Goal: Task Accomplishment & Management: Complete application form

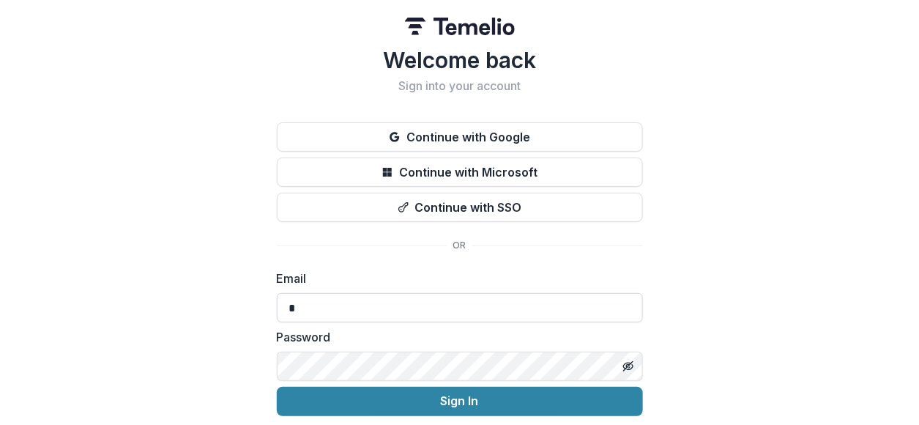
type input "**********"
click at [627, 363] on icon "Toggle password visibility" at bounding box center [628, 366] width 12 height 12
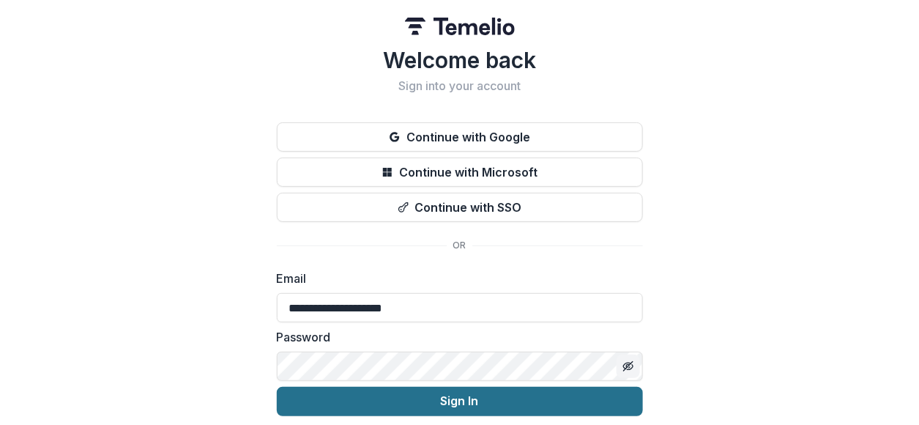
click at [565, 395] on button "Sign In" at bounding box center [460, 401] width 366 height 29
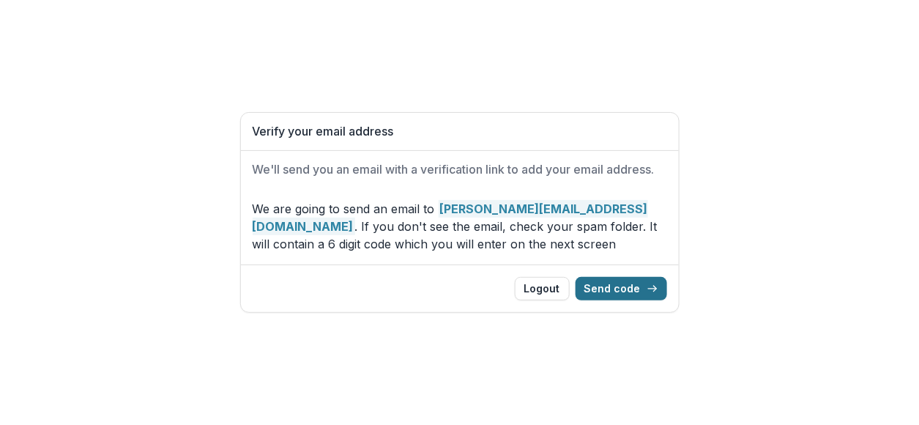
click at [639, 285] on button "Send code" at bounding box center [622, 288] width 92 height 23
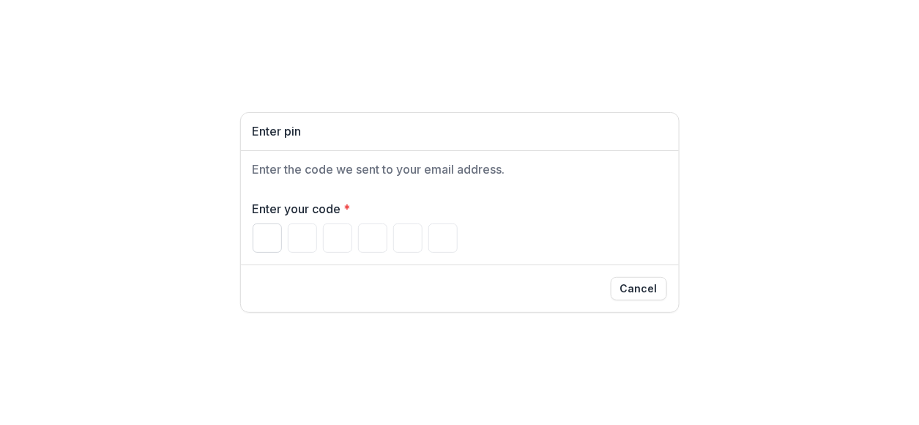
paste input "******"
type input "*"
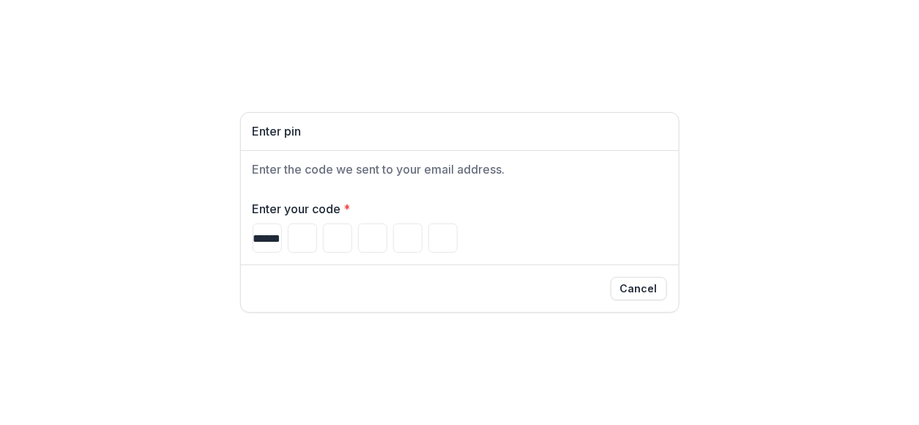
type input "*"
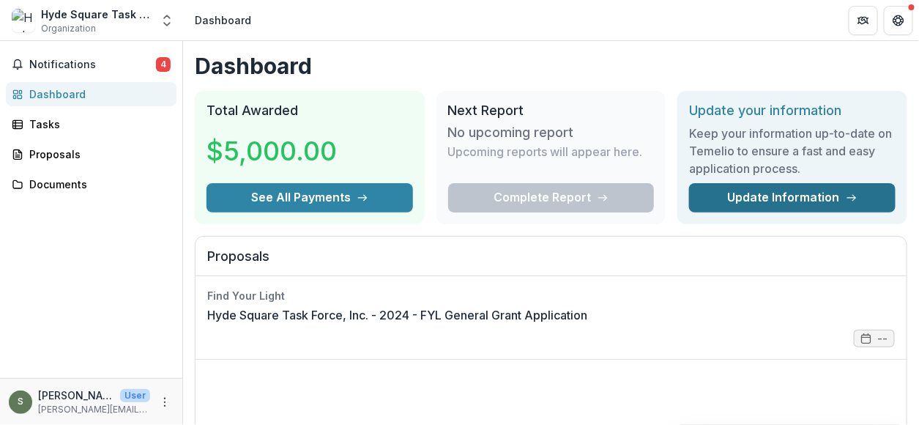
click at [742, 193] on link "Update Information" at bounding box center [792, 197] width 206 height 29
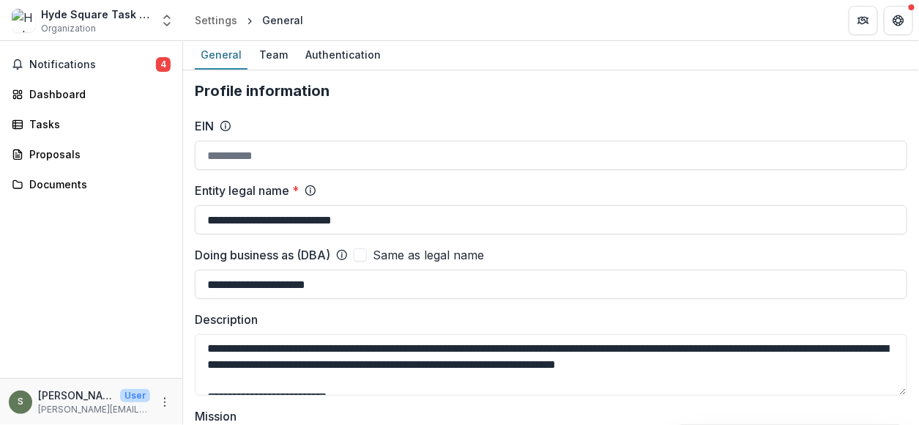
type input "**********"
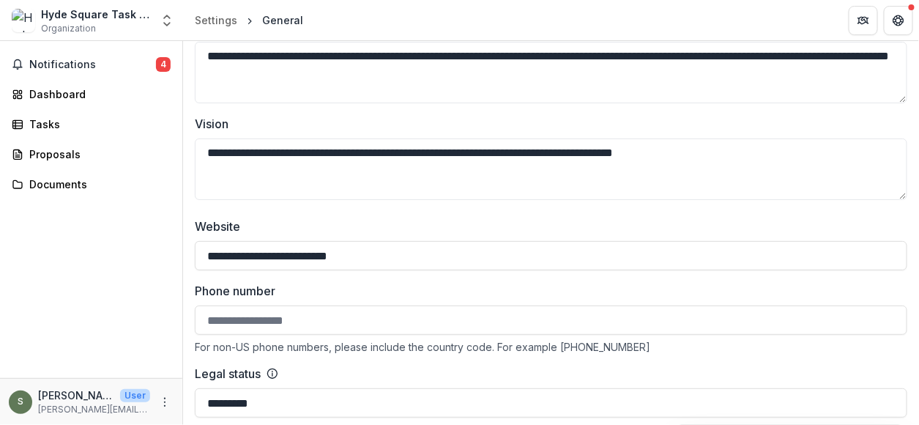
scroll to position [388, 0]
click at [166, 409] on button "More" at bounding box center [165, 402] width 18 height 18
click at [106, 364] on div "Notifications 4 Dashboard Tasks Proposals Documents" at bounding box center [91, 209] width 182 height 337
click at [164, 400] on icon "More" at bounding box center [165, 402] width 12 height 12
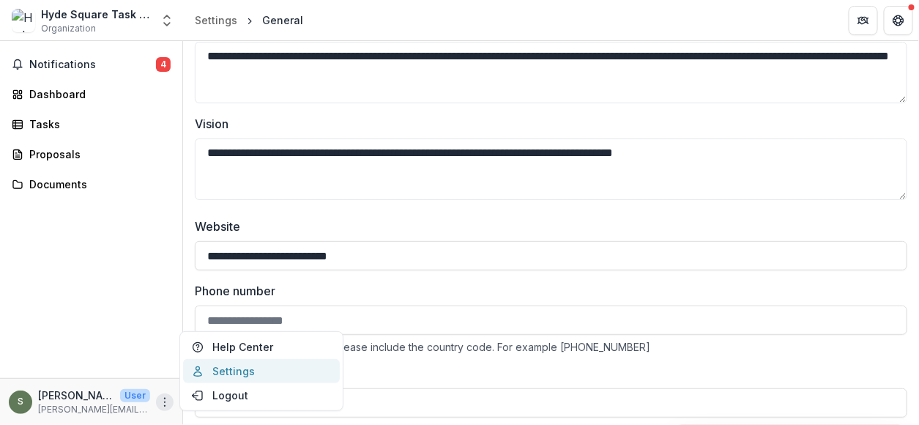
click at [206, 365] on link "Settings" at bounding box center [261, 371] width 157 height 24
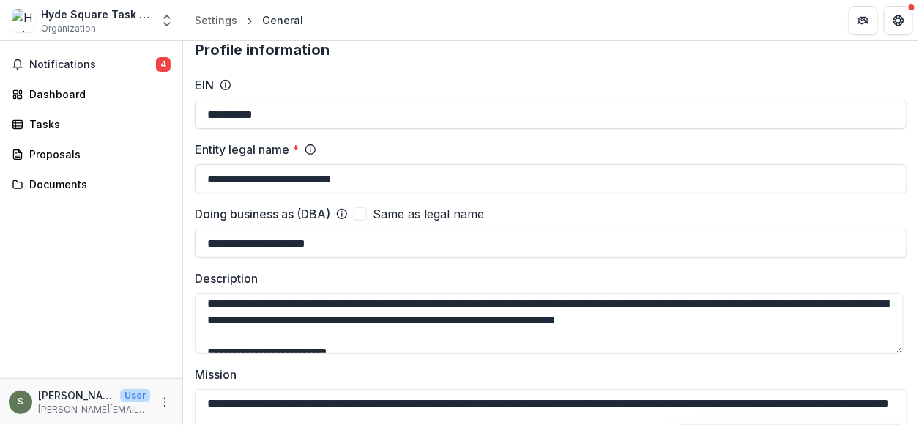
scroll to position [0, 0]
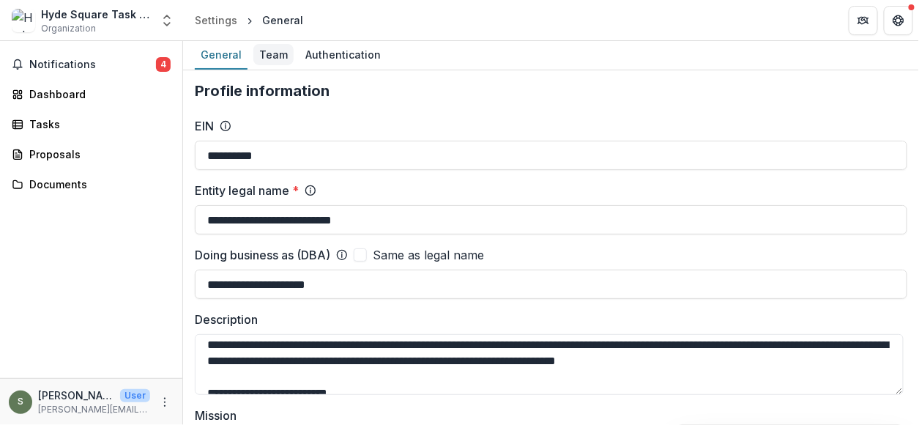
click at [276, 63] on div "Team" at bounding box center [273, 54] width 40 height 21
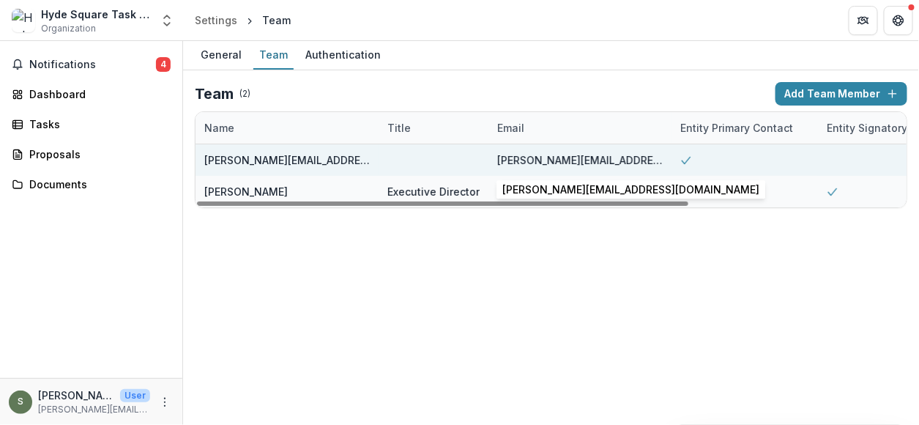
click at [621, 160] on div "[PERSON_NAME][EMAIL_ADDRESS][DOMAIN_NAME]" at bounding box center [579, 159] width 165 height 31
click at [433, 161] on div at bounding box center [433, 159] width 92 height 31
click at [542, 160] on div "[PERSON_NAME][EMAIL_ADDRESS][DOMAIN_NAME]" at bounding box center [579, 159] width 165 height 15
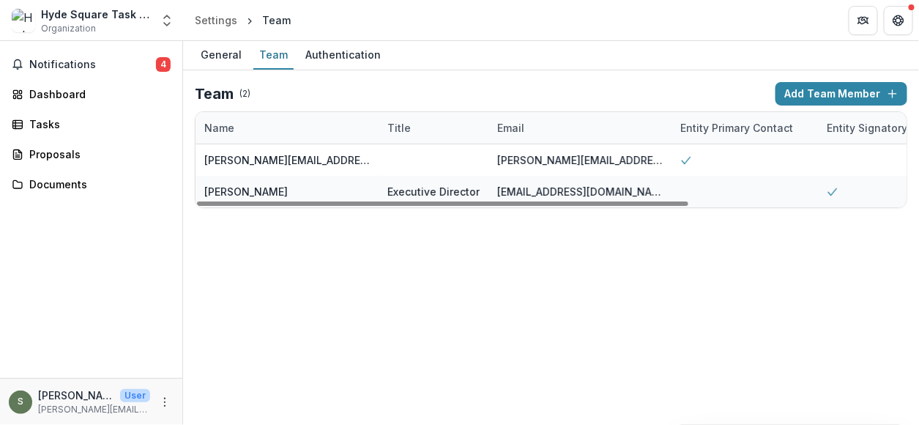
click at [521, 139] on div "Email" at bounding box center [579, 127] width 183 height 31
click at [461, 253] on div "General Team Authentication Team ( 2 ) Add Team Member Name Title Email Entity …" at bounding box center [551, 233] width 736 height 384
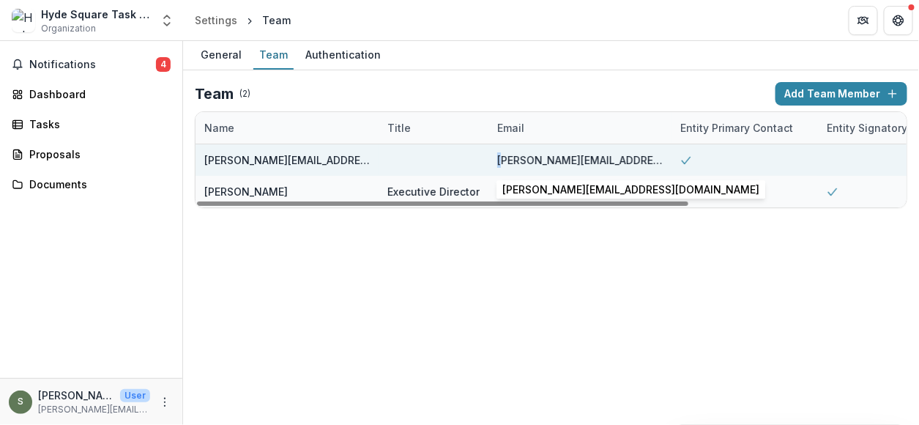
drag, startPoint x: 549, startPoint y: 156, endPoint x: 501, endPoint y: 160, distance: 48.5
click at [501, 160] on div "[PERSON_NAME][EMAIL_ADDRESS][DOMAIN_NAME]" at bounding box center [579, 159] width 165 height 15
click at [535, 161] on div "[PERSON_NAME][EMAIL_ADDRESS][DOMAIN_NAME]" at bounding box center [579, 159] width 165 height 15
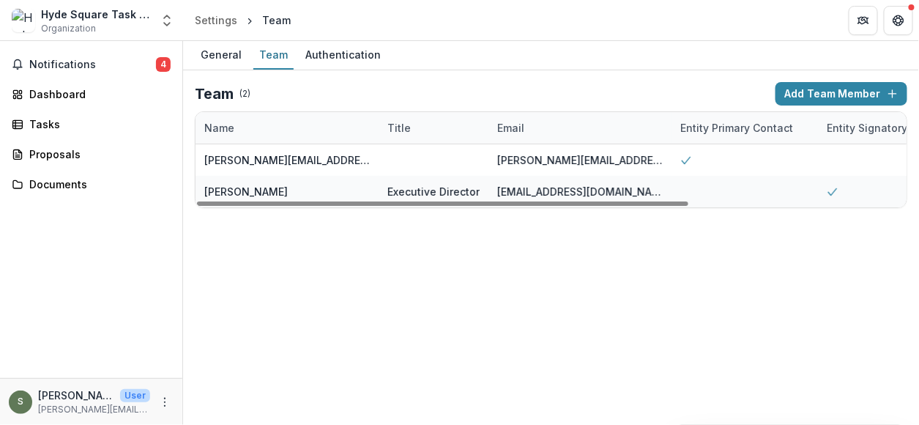
click at [748, 141] on div "Entity Primary Contact" at bounding box center [744, 127] width 146 height 31
click at [859, 129] on div "Entity Signatory" at bounding box center [867, 127] width 98 height 15
click at [608, 125] on div "Email" at bounding box center [579, 127] width 183 height 31
click at [586, 89] on div "Team ( 2 )" at bounding box center [482, 94] width 575 height 18
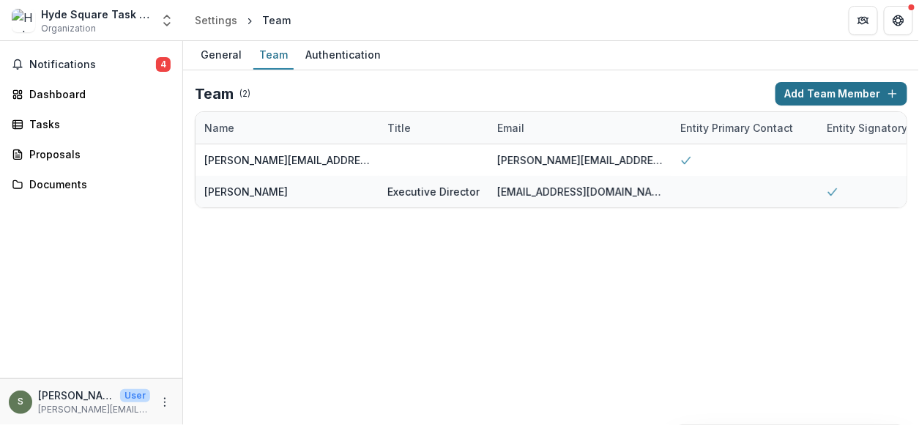
click at [835, 101] on button "Add Team Member" at bounding box center [841, 93] width 132 height 23
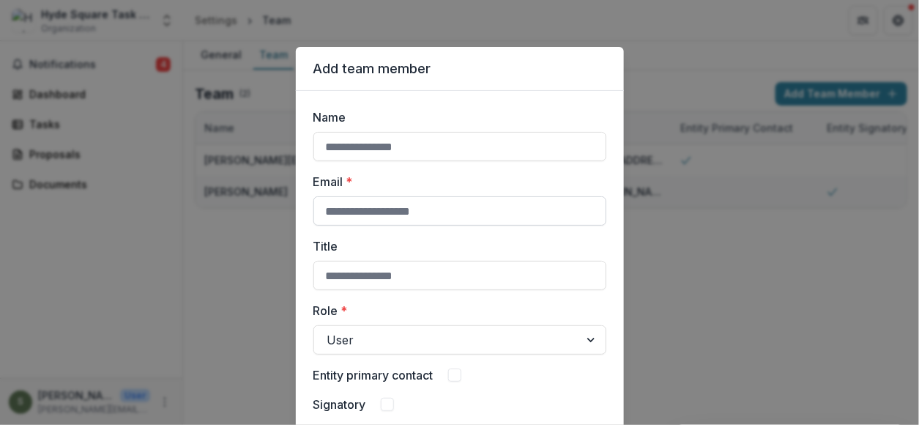
click at [546, 207] on input "Email *" at bounding box center [459, 210] width 293 height 29
type input "**********"
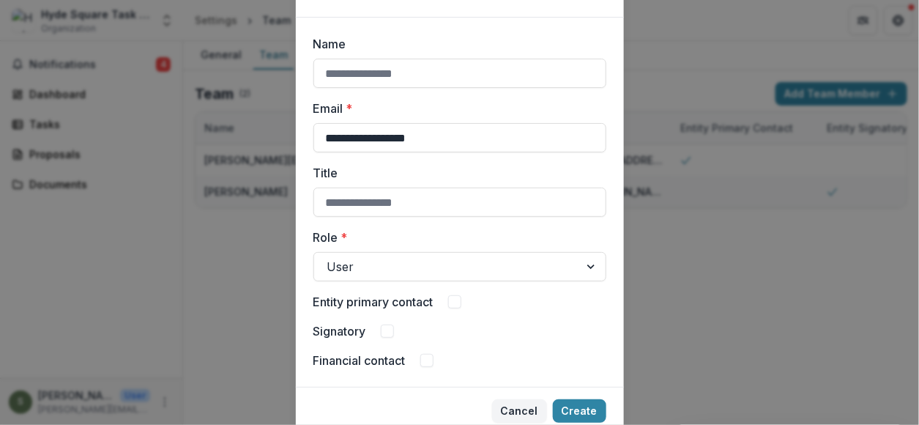
scroll to position [128, 0]
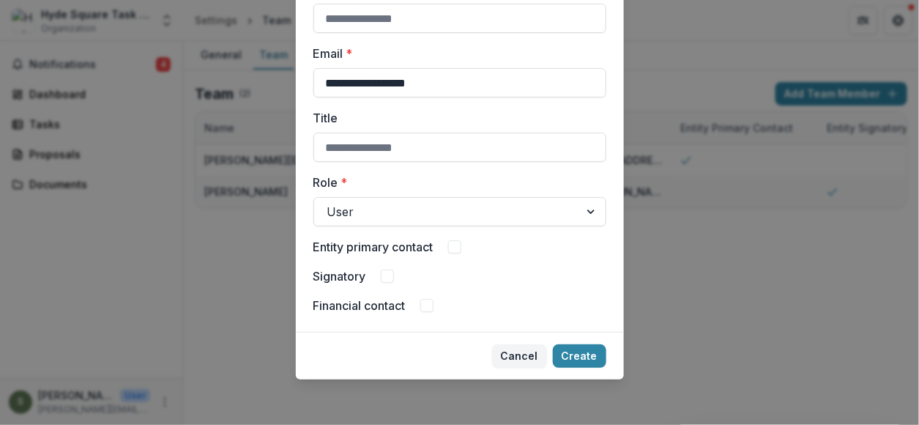
click at [460, 243] on span at bounding box center [454, 246] width 13 height 13
click at [585, 353] on button "Create" at bounding box center [579, 355] width 53 height 23
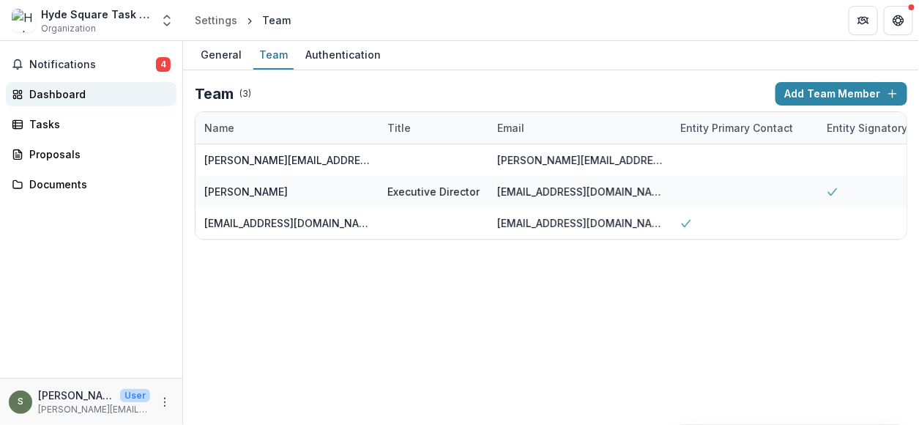
click at [87, 94] on div "Dashboard" at bounding box center [96, 93] width 135 height 15
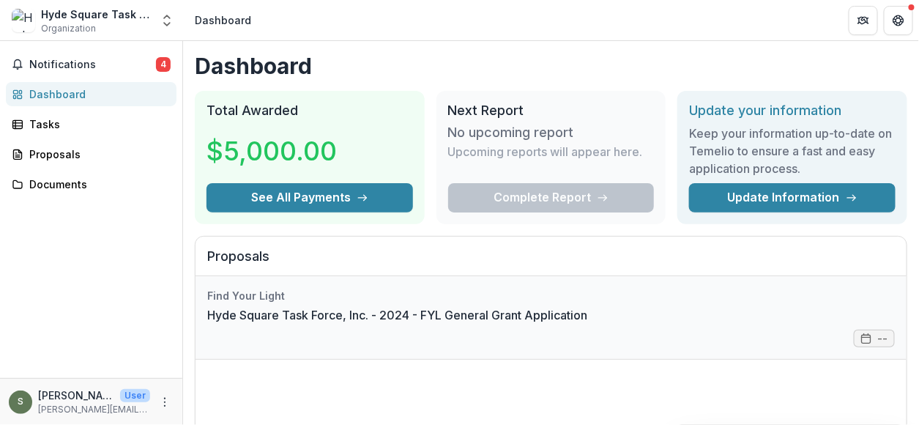
click at [585, 324] on link "Hyde Square Task Force, Inc. - 2024 - FYL General Grant Application" at bounding box center [397, 315] width 380 height 18
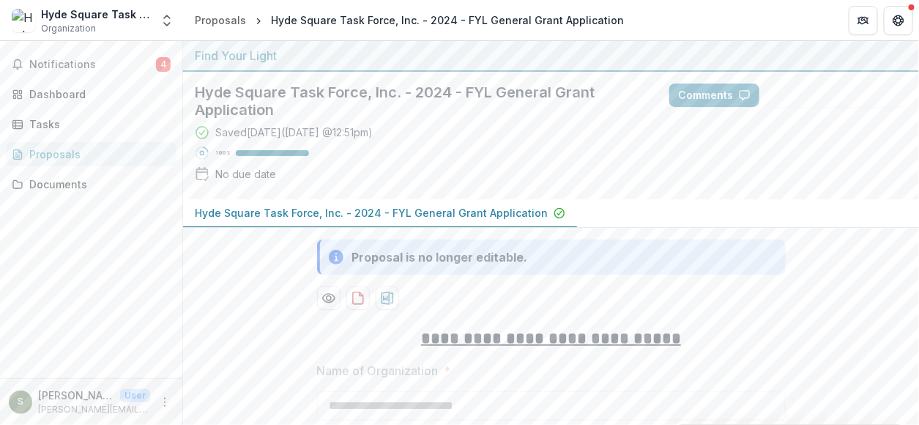
click at [87, 156] on div "Proposals" at bounding box center [96, 153] width 135 height 15
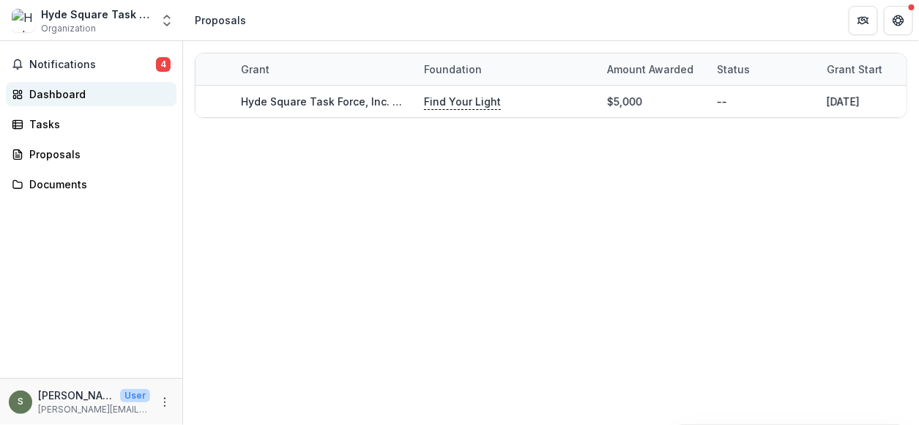
click at [73, 85] on link "Dashboard" at bounding box center [91, 94] width 171 height 24
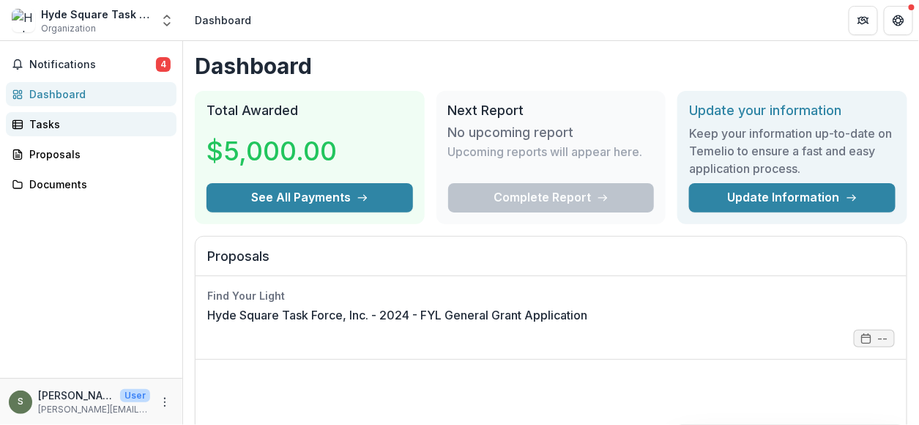
click at [73, 117] on div "Tasks" at bounding box center [96, 123] width 135 height 15
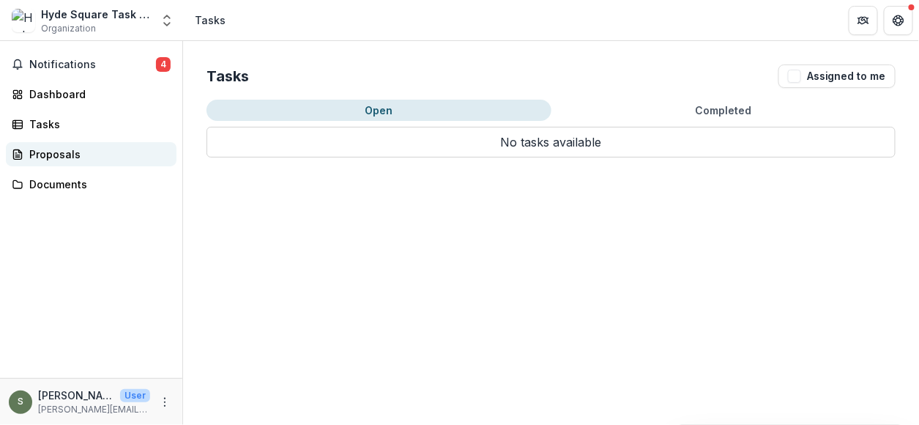
click at [78, 161] on link "Proposals" at bounding box center [91, 154] width 171 height 24
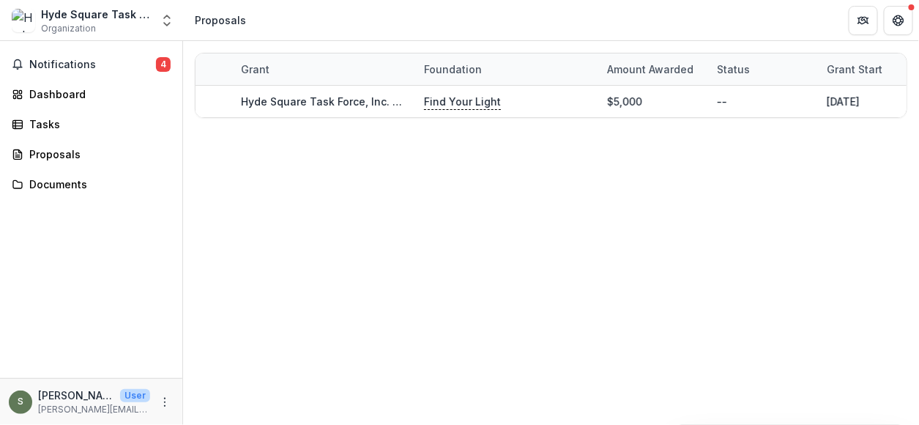
click at [104, 21] on div "Hyde Square Task Force, Inc." at bounding box center [96, 14] width 110 height 15
click at [160, 21] on icon "Open entity switcher" at bounding box center [167, 20] width 15 height 15
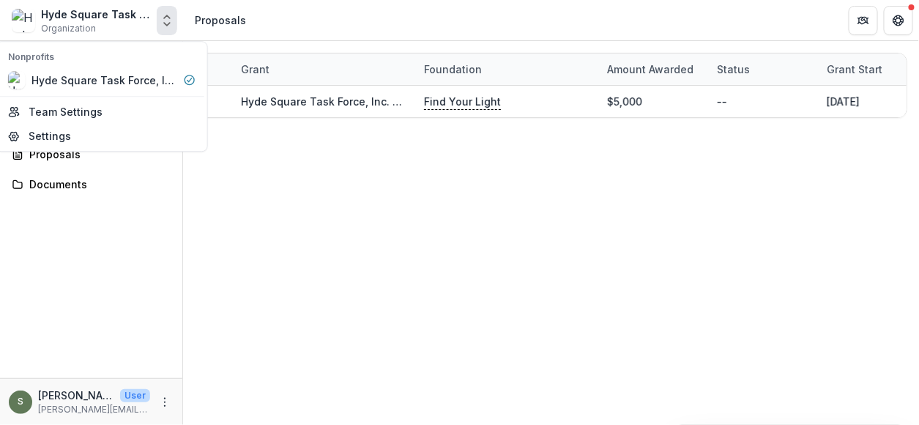
click at [160, 21] on icon "Open entity switcher" at bounding box center [167, 20] width 15 height 15
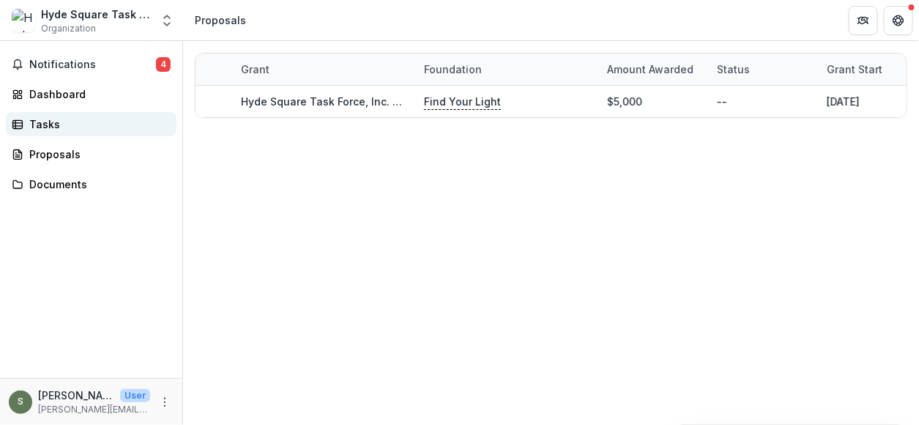
click at [116, 127] on div "Tasks" at bounding box center [96, 123] width 135 height 15
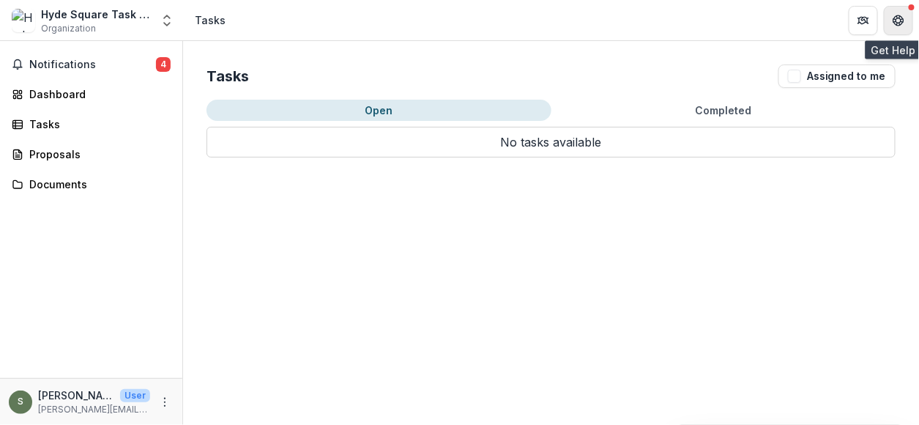
click at [902, 19] on icon "Get Help" at bounding box center [902, 20] width 3 height 4
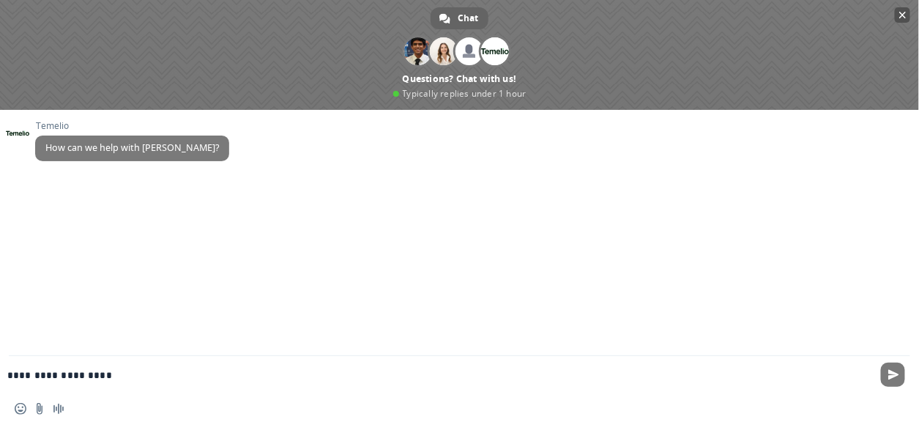
type textarea "**********"
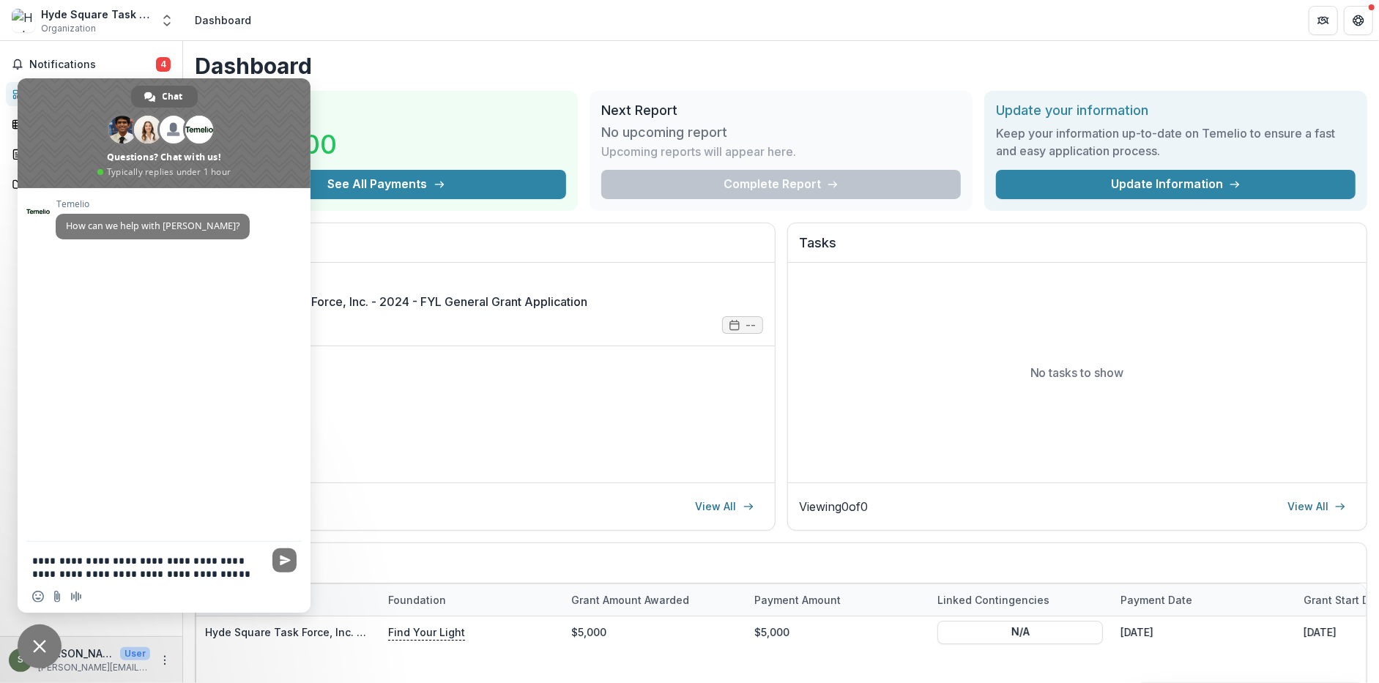
type textarea "**********"
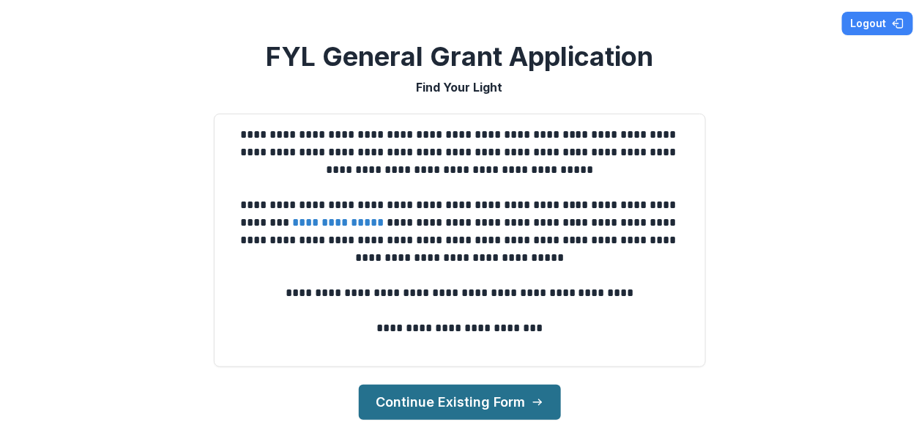
click at [521, 407] on button "Continue Existing Form" at bounding box center [460, 401] width 202 height 35
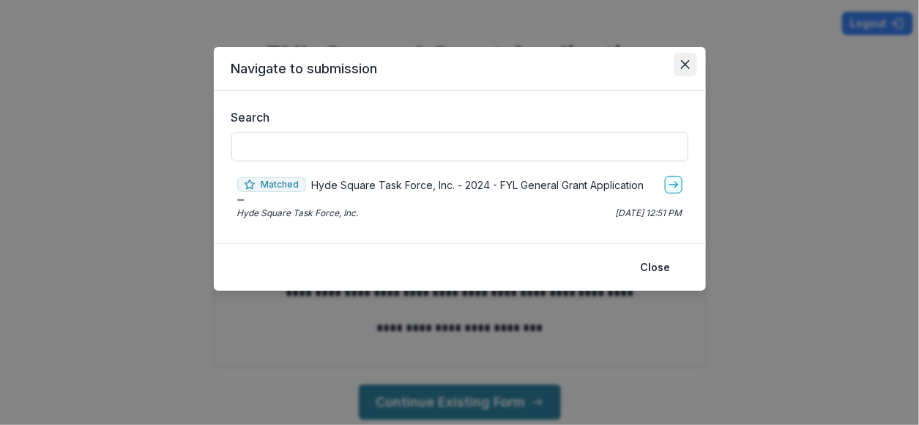
click at [681, 69] on button "Close" at bounding box center [685, 64] width 23 height 23
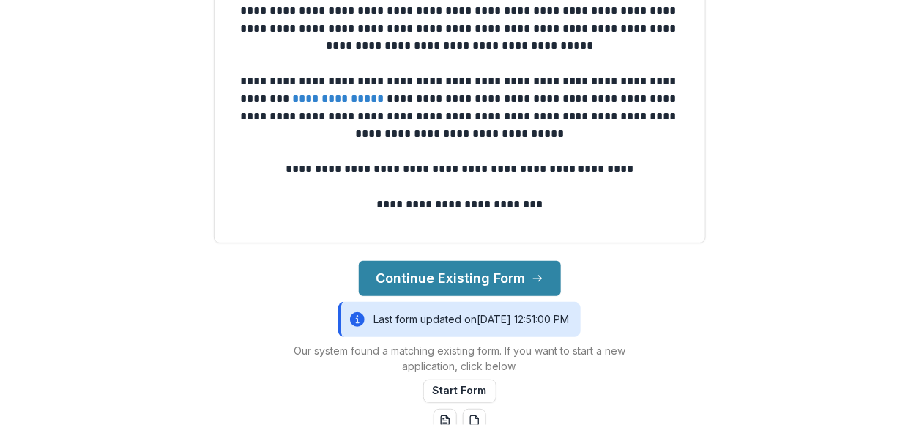
scroll to position [146, 0]
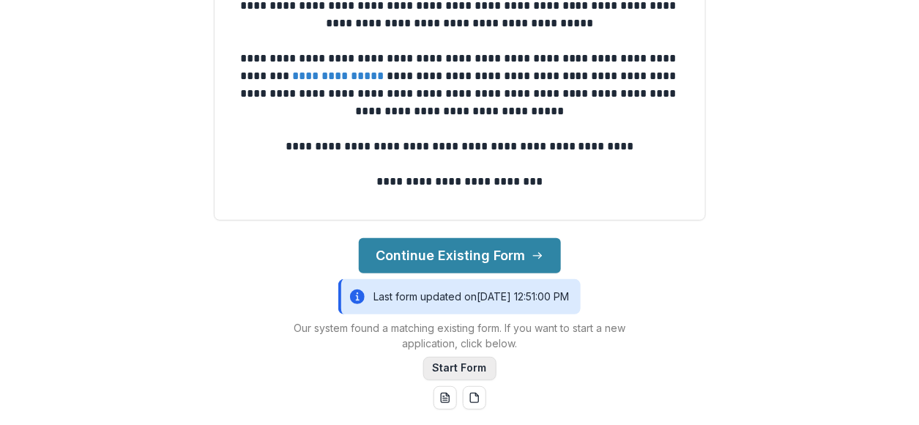
click at [466, 373] on button "Start Form" at bounding box center [459, 368] width 73 height 23
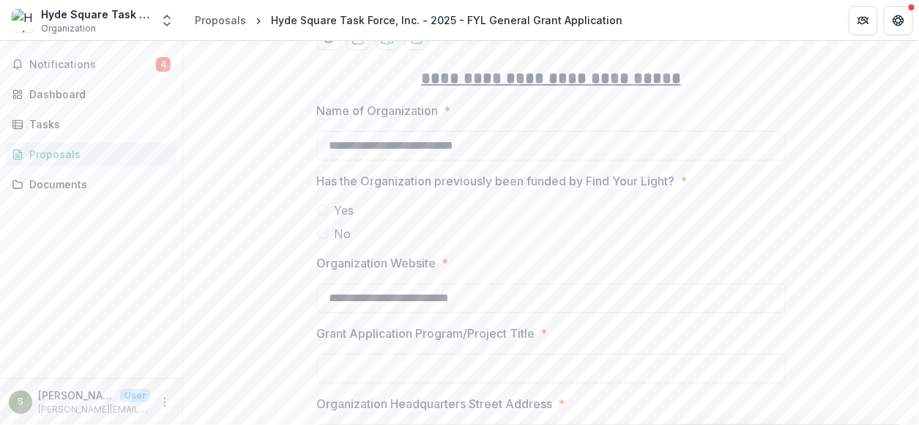
scroll to position [220, 0]
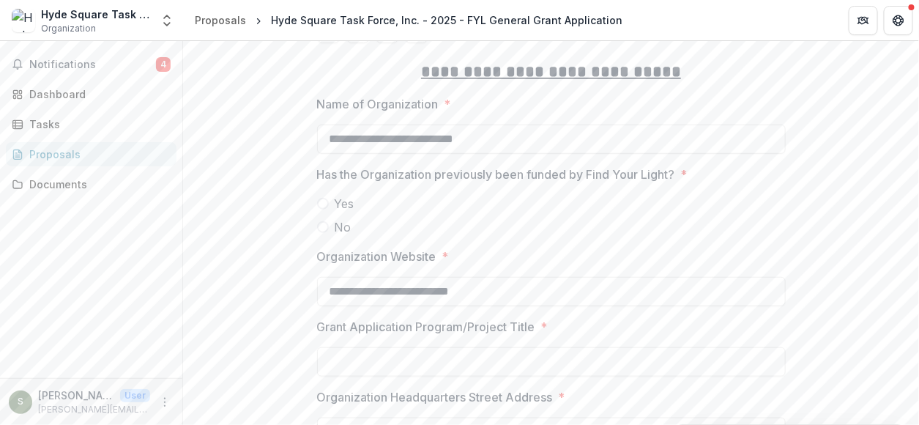
click at [320, 204] on span at bounding box center [323, 204] width 12 height 12
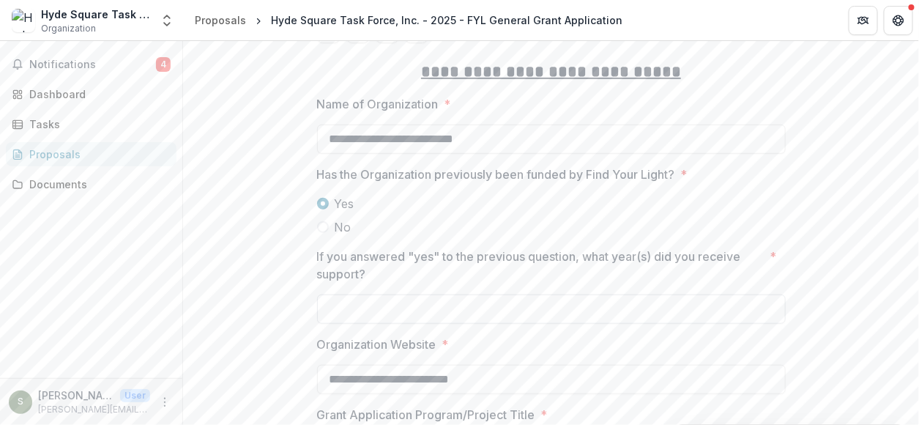
drag, startPoint x: 580, startPoint y: 195, endPoint x: 637, endPoint y: 309, distance: 127.1
drag, startPoint x: 637, startPoint y: 309, endPoint x: 580, endPoint y: 304, distance: 57.3
click at [580, 304] on input "If you answered "yes" to the previous question, what year(s) did you receive su…" at bounding box center [551, 308] width 469 height 29
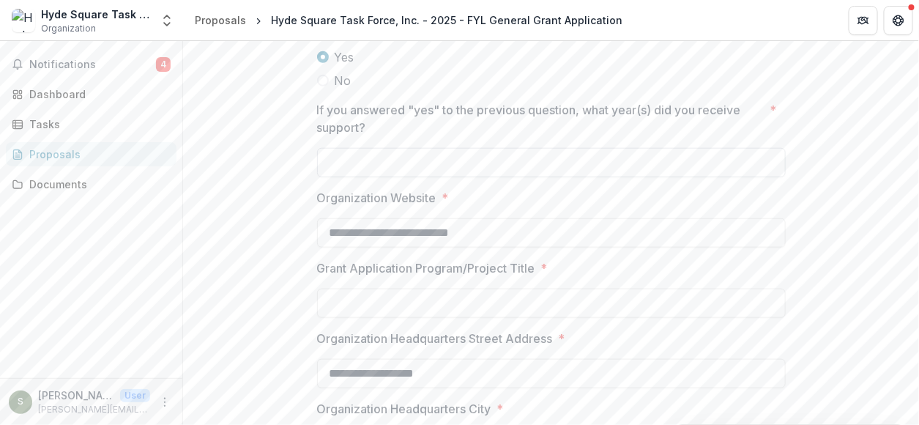
scroll to position [293, 0]
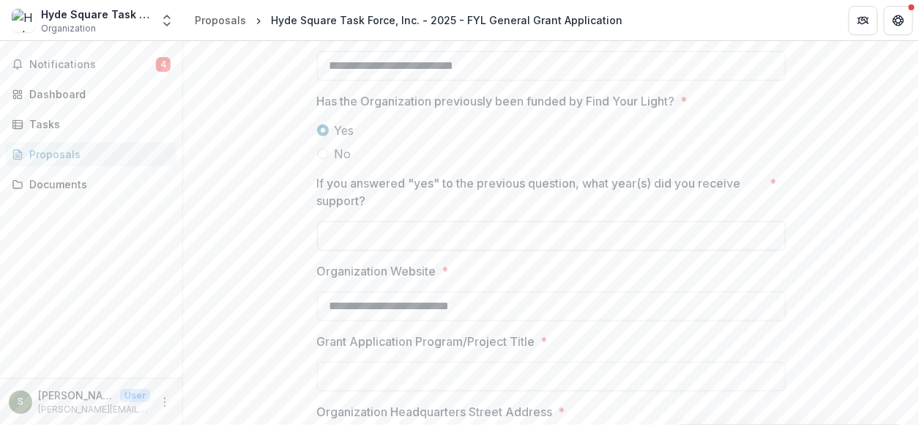
click at [550, 225] on input "If you answered "yes" to the previous question, what year(s) did you receive su…" at bounding box center [551, 235] width 469 height 29
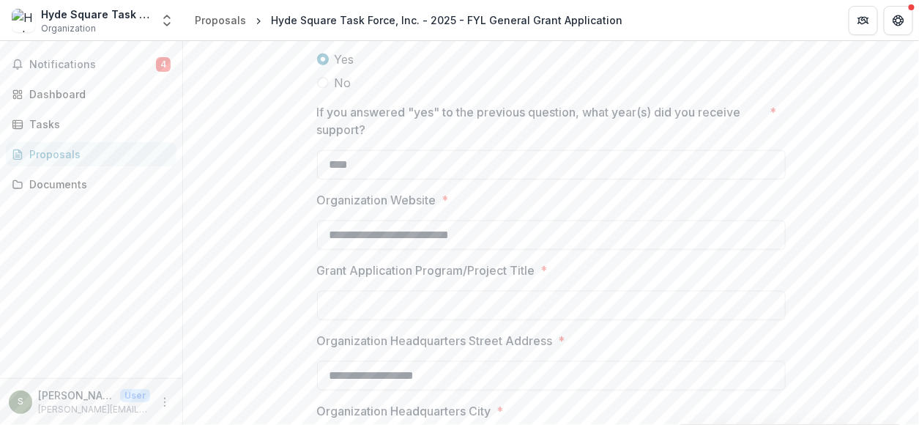
scroll to position [366, 0]
type input "****"
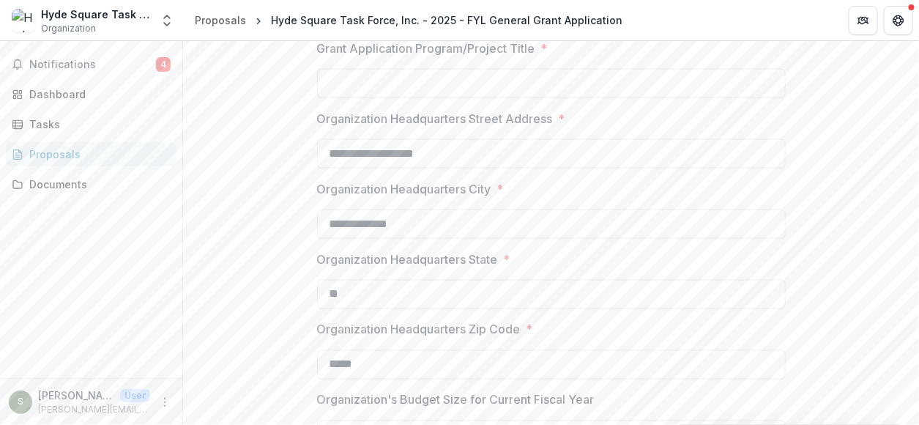
scroll to position [513, 0]
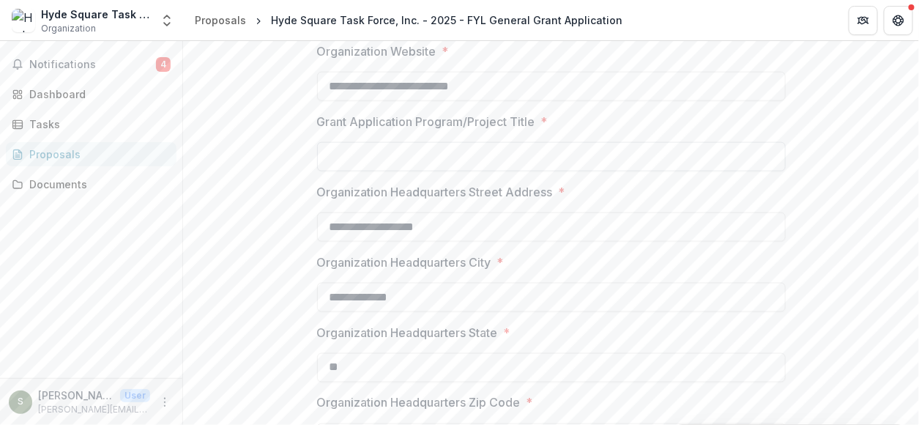
paste input "**********"
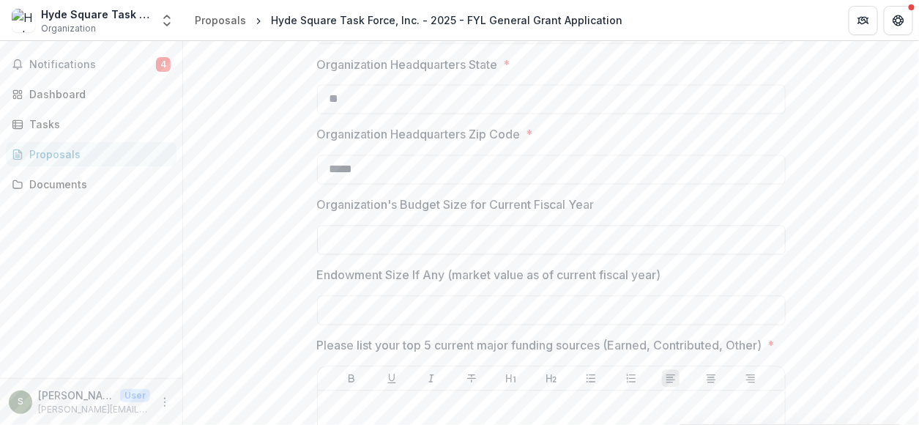
scroll to position [805, 0]
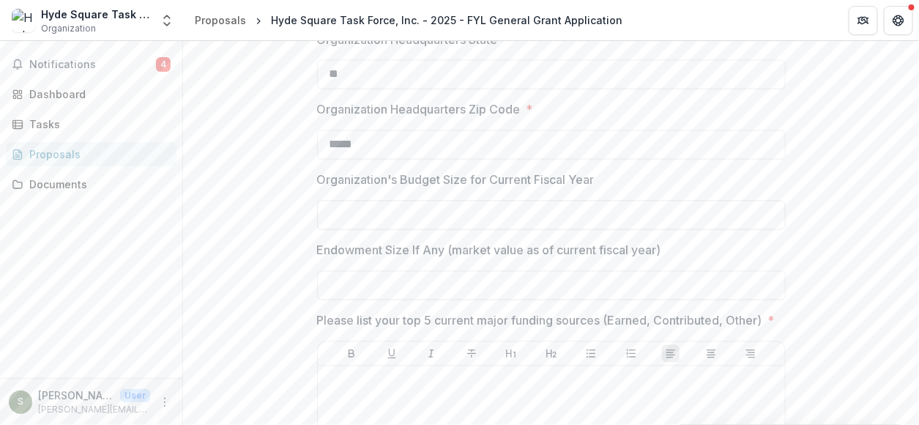
type input "**********"
click at [434, 213] on input "Organization's Budget Size for Current Fiscal Year" at bounding box center [551, 215] width 469 height 29
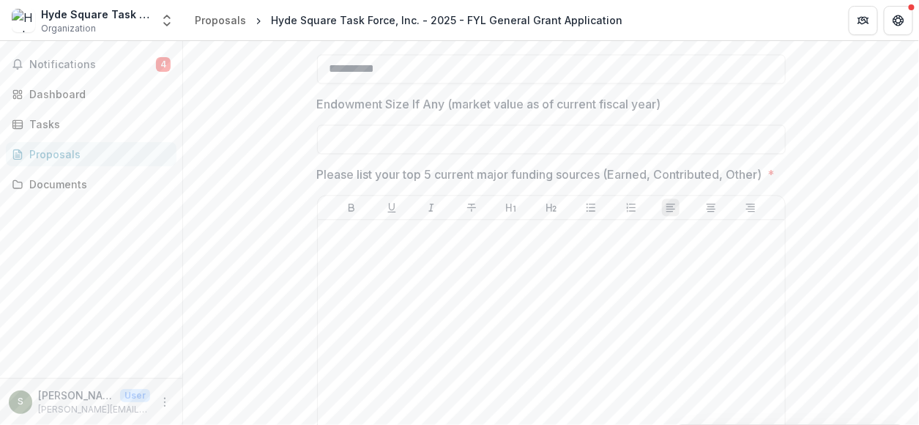
scroll to position [1025, 0]
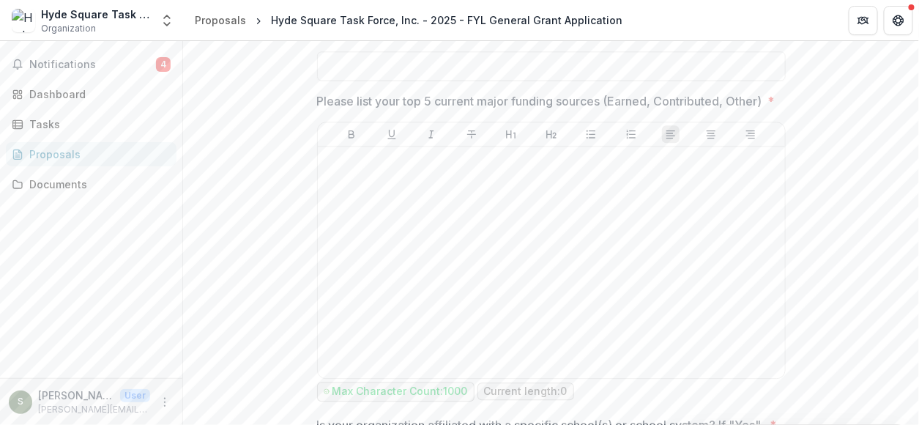
type input "**********"
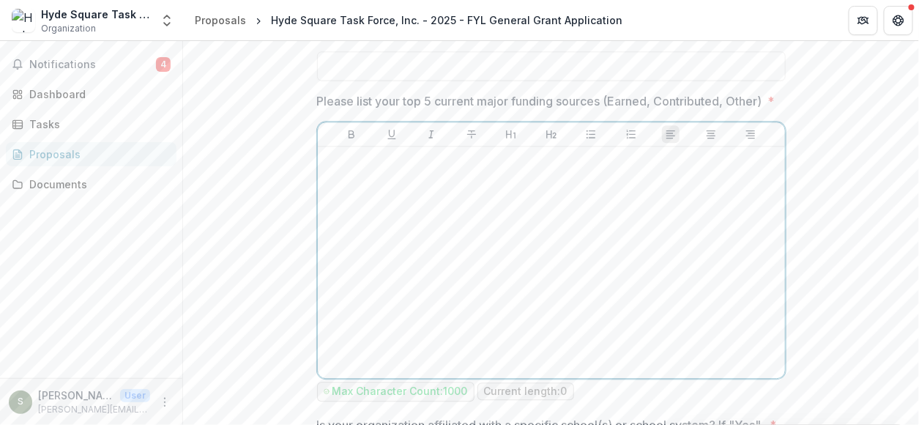
click at [376, 195] on div at bounding box center [551, 262] width 455 height 220
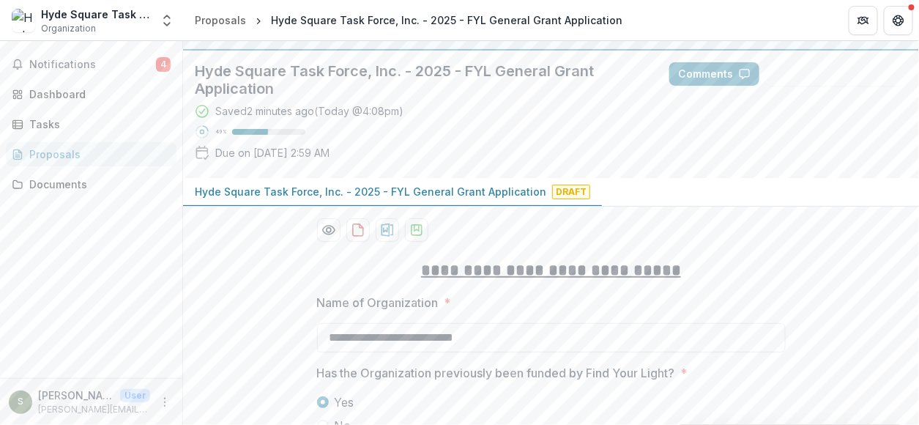
scroll to position [0, 0]
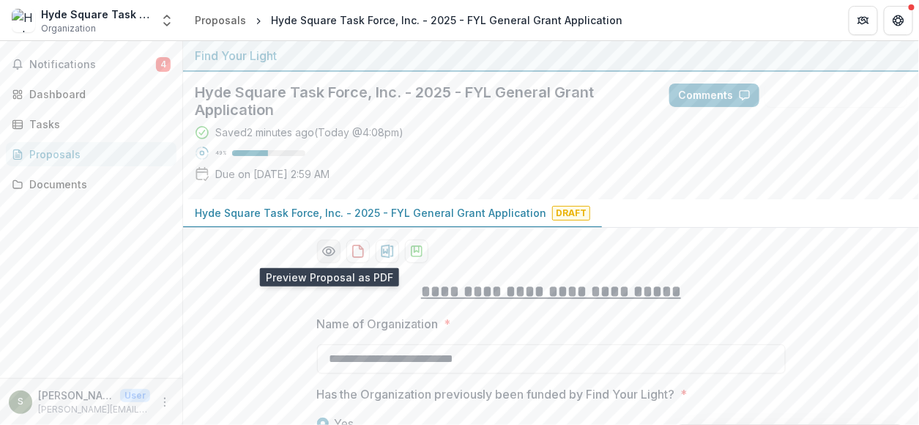
click at [329, 253] on icon "Preview cd643e33-3c12-4c27-800a-a0f6cc1518e3-0.pdf" at bounding box center [328, 251] width 15 height 15
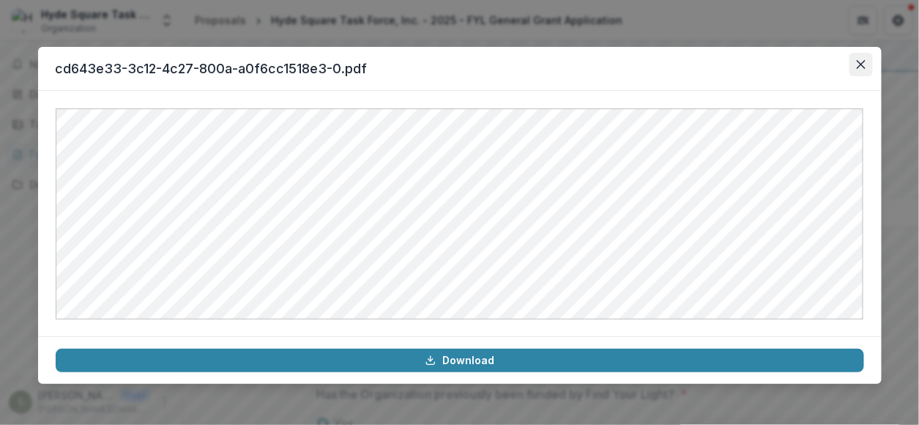
drag, startPoint x: 884, startPoint y: 51, endPoint x: 859, endPoint y: 55, distance: 25.3
click at [884, 51] on div "cd643e33-3c12-4c27-800a-a0f6cc1518e3-0.pdf Download" at bounding box center [459, 212] width 919 height 425
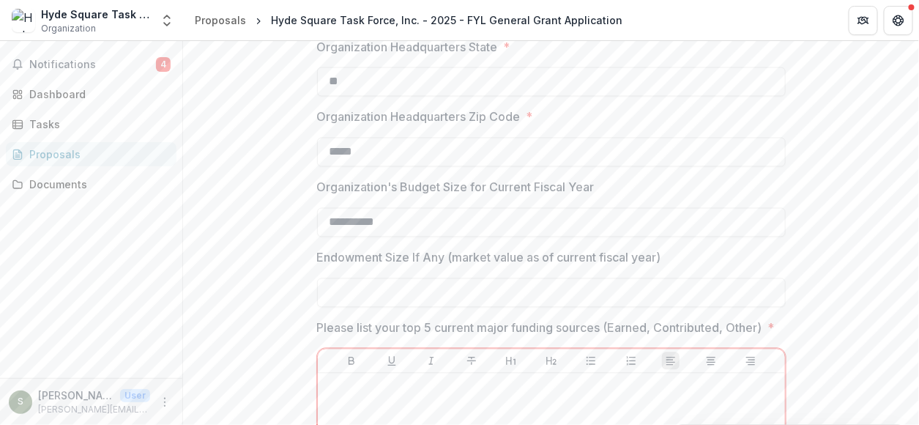
scroll to position [1098, 0]
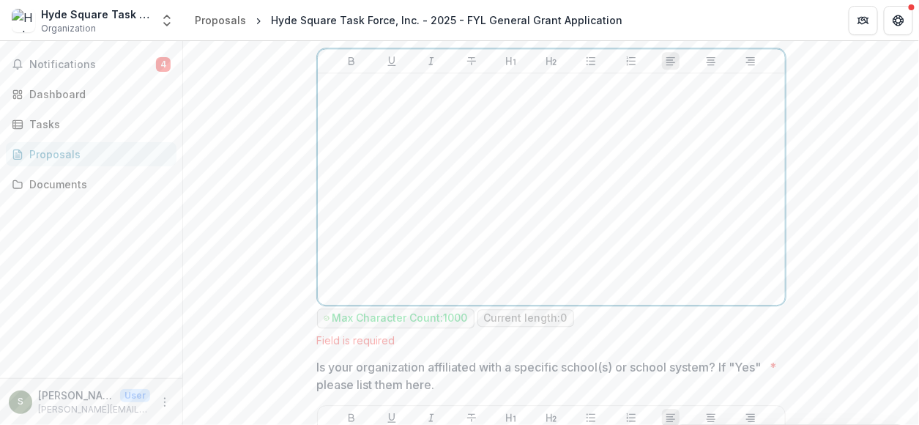
click at [348, 247] on div at bounding box center [551, 189] width 455 height 220
click at [401, 233] on div at bounding box center [551, 189] width 455 height 220
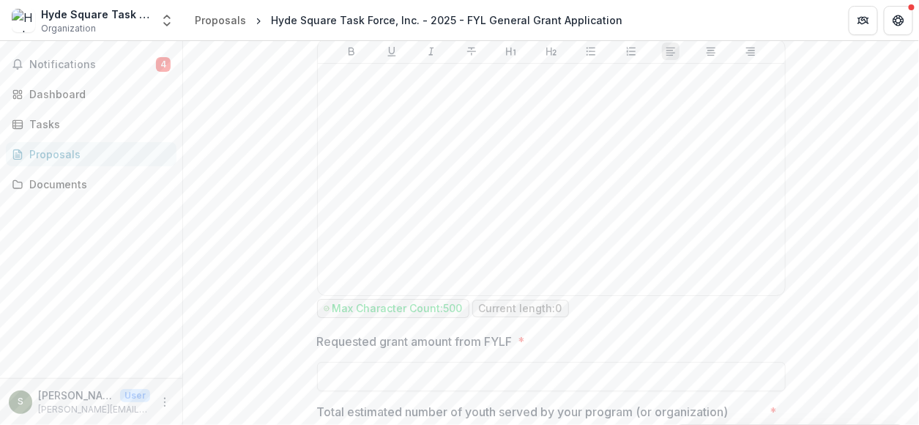
scroll to position [1391, 0]
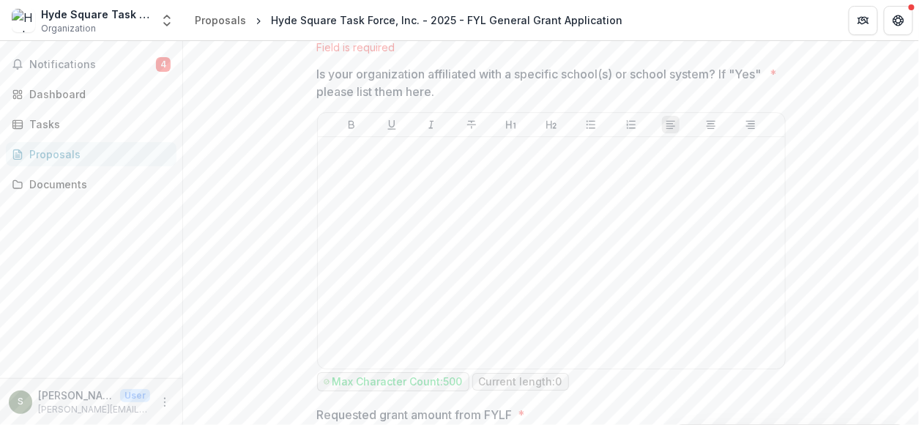
drag, startPoint x: 514, startPoint y: 106, endPoint x: 321, endPoint y: 94, distance: 193.7
click at [324, 88] on p "Is your organization affiliated with a specific school(s) or school system? If …" at bounding box center [540, 82] width 447 height 35
click at [438, 97] on p "Is your organization affiliated with a specific school(s) or school system? If …" at bounding box center [540, 82] width 447 height 35
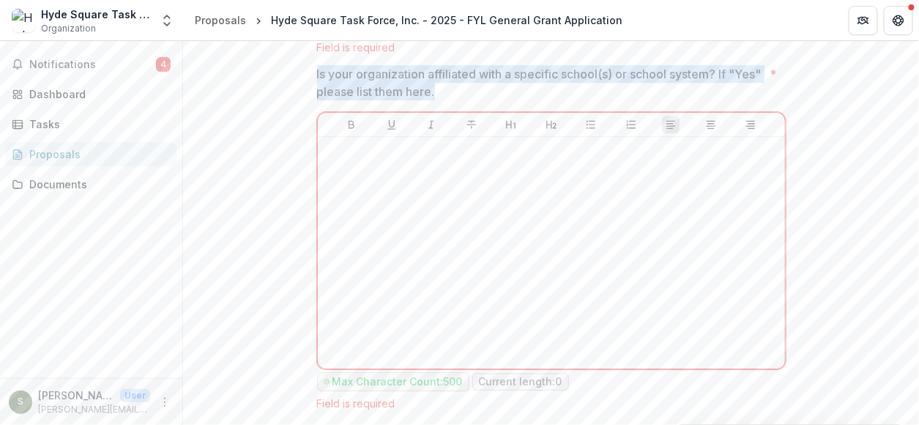
drag, startPoint x: 403, startPoint y: 106, endPoint x: 299, endPoint y: 88, distance: 106.3
copy p "Is your organization affiliated with a specific school(s) or school system? If …"
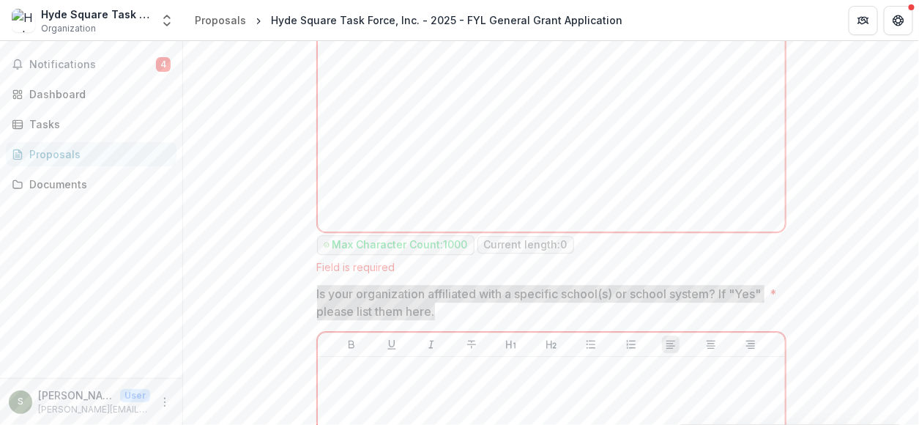
scroll to position [1025, 0]
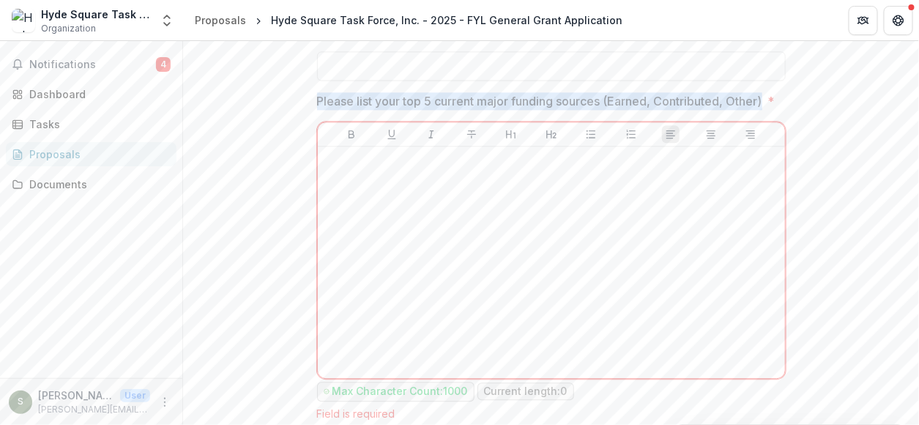
drag, startPoint x: 404, startPoint y: 117, endPoint x: 293, endPoint y: 97, distance: 113.0
copy p "Please list your top 5 current major funding sources (Earned, Contributed, Othe…"
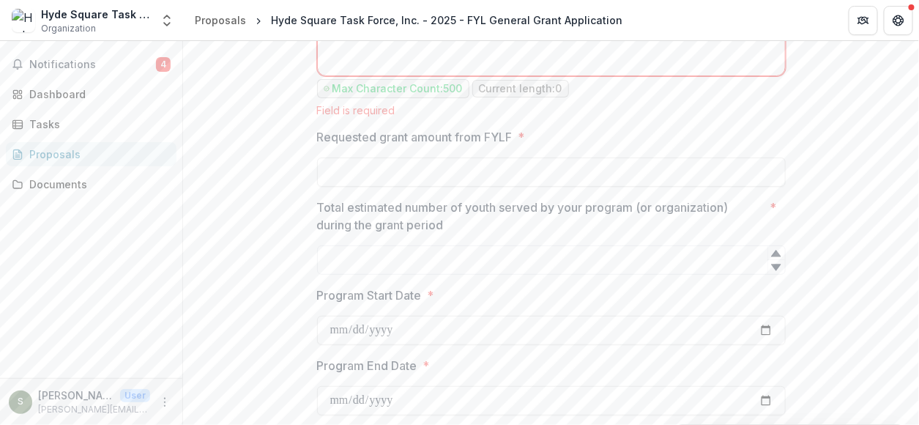
scroll to position [1757, 0]
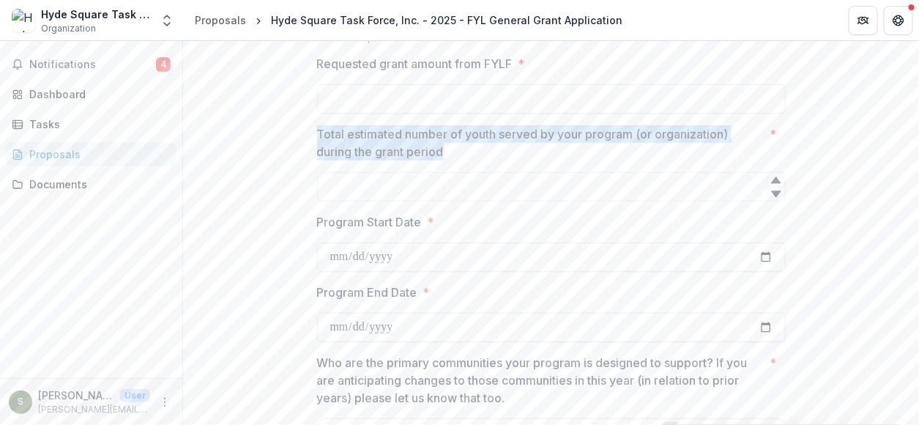
drag, startPoint x: 458, startPoint y: 161, endPoint x: 302, endPoint y: 141, distance: 157.3
copy p "Total estimated number of youth served by your program (or organization) during…"
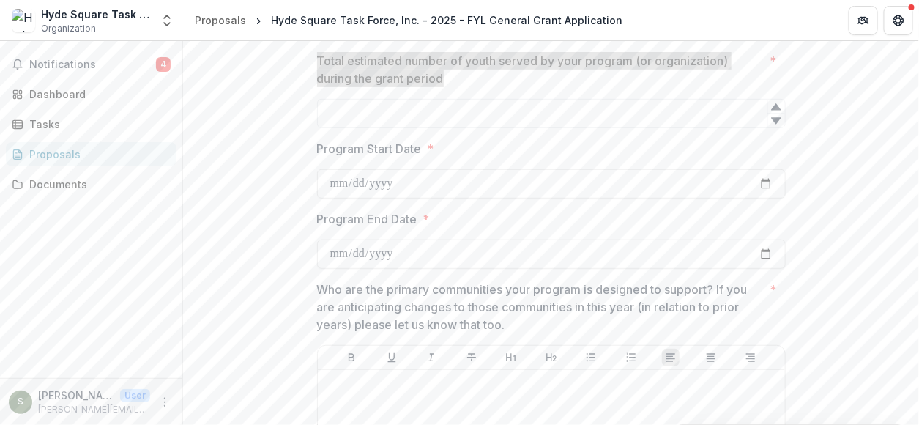
scroll to position [1977, 0]
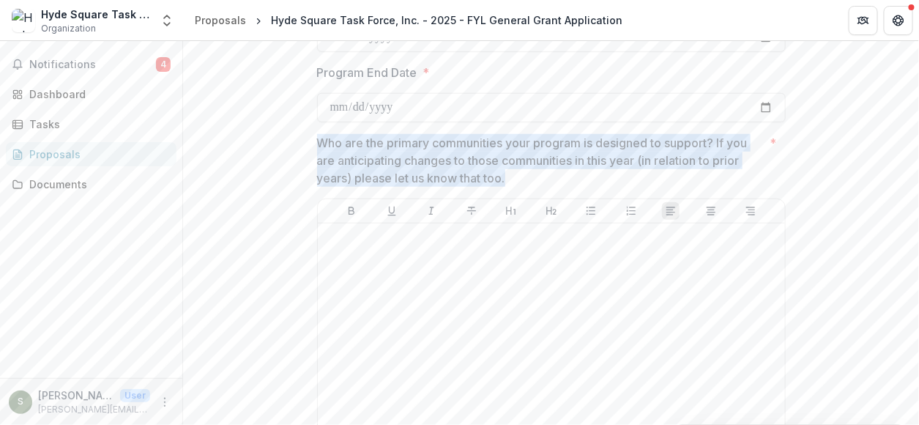
drag, startPoint x: 309, startPoint y: 149, endPoint x: 562, endPoint y: 190, distance: 255.8
copy p "Who are the primary communities your program is designed to support? If you are…"
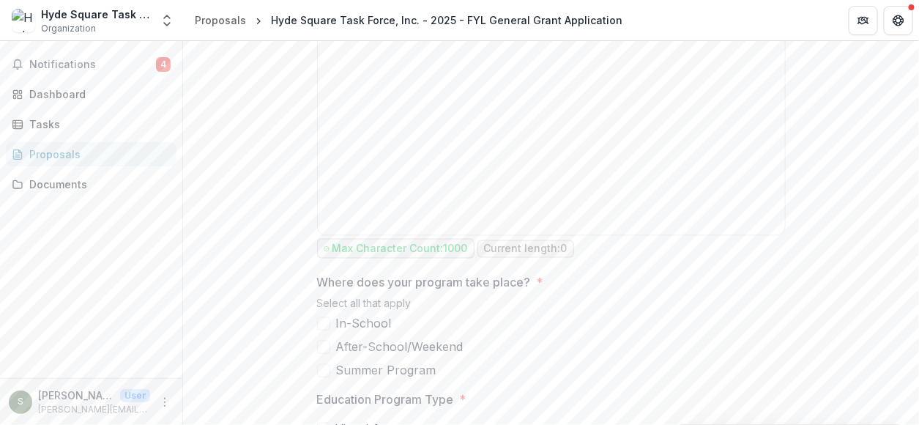
scroll to position [2270, 0]
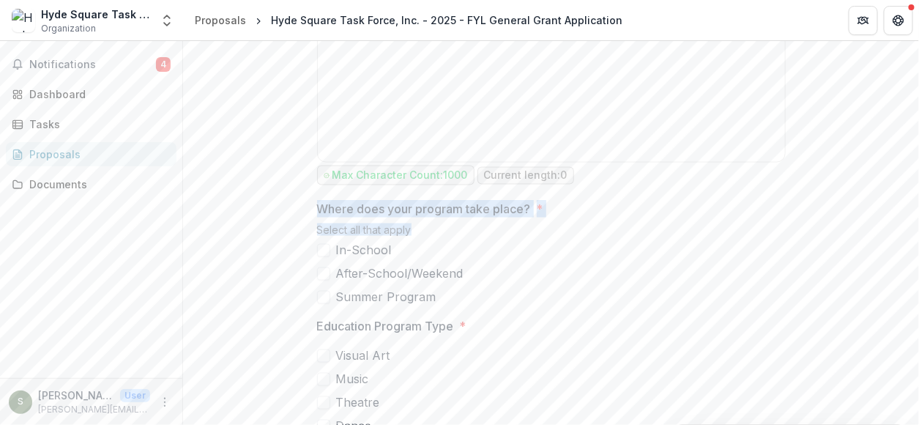
drag, startPoint x: 310, startPoint y: 220, endPoint x: 403, endPoint y: 237, distance: 95.1
click at [342, 217] on p "Where does your program take place?" at bounding box center [424, 209] width 214 height 18
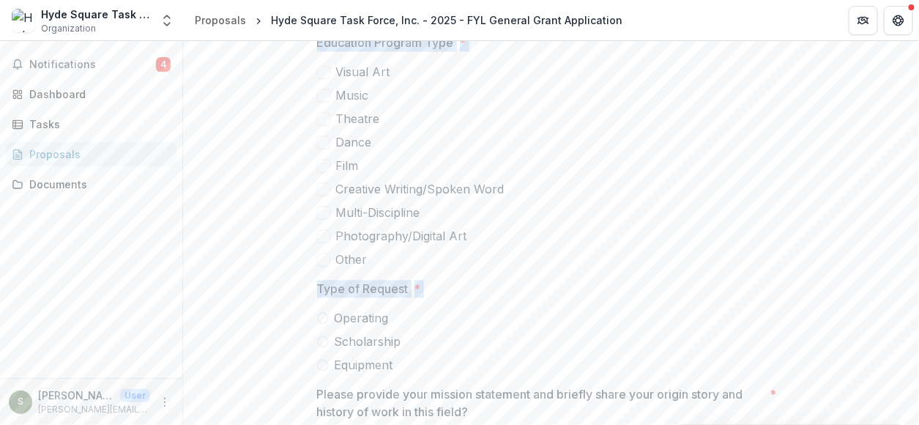
scroll to position [2563, 0]
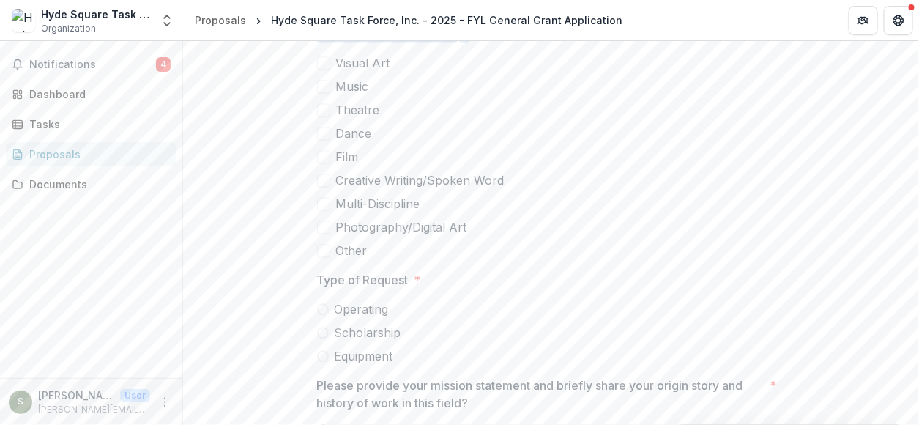
drag, startPoint x: 307, startPoint y: 220, endPoint x: 588, endPoint y: 178, distance: 284.4
click at [588, 165] on label "Film" at bounding box center [551, 157] width 469 height 18
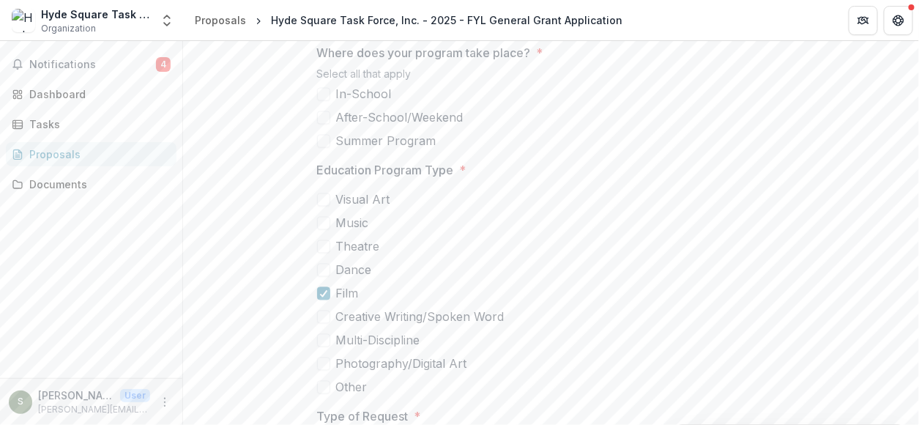
scroll to position [2416, 0]
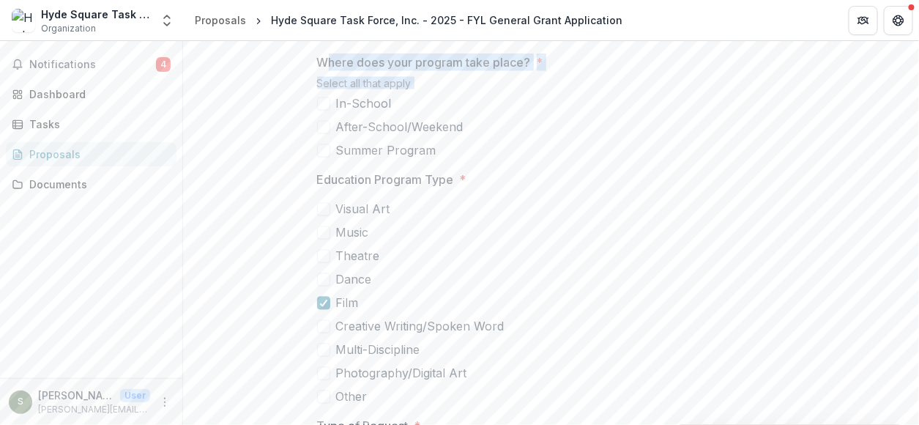
drag, startPoint x: 320, startPoint y: 76, endPoint x: 443, endPoint y: 147, distance: 142.0
click at [453, 160] on div "Where does your program take place? * Select all that apply In-School After-Sch…" at bounding box center [551, 106] width 469 height 106
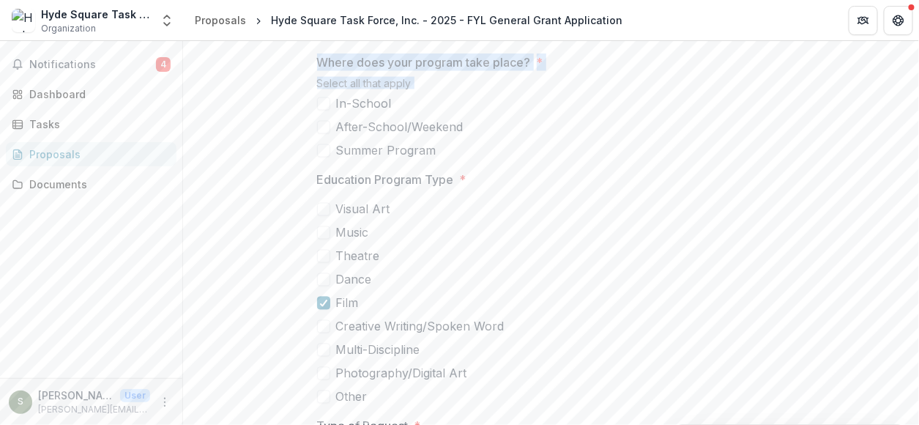
drag, startPoint x: 313, startPoint y: 73, endPoint x: 368, endPoint y: 164, distance: 106.1
copy div "Where does your program take place? * Select all that apply In-School After-Sch…"
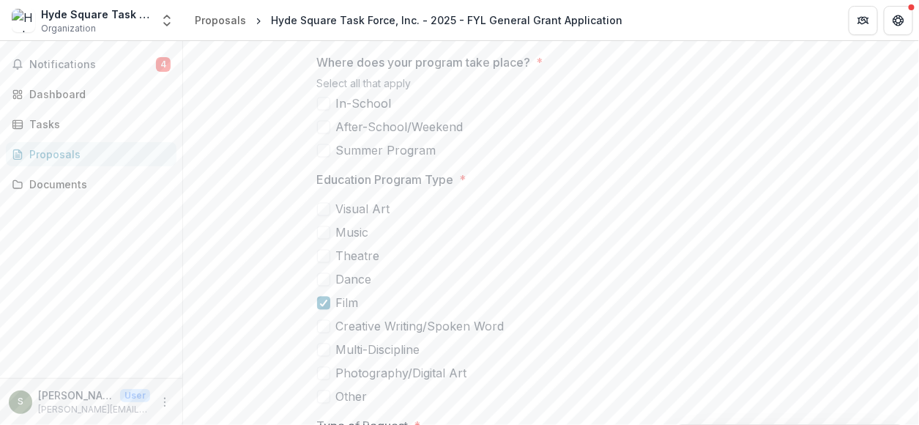
drag, startPoint x: 499, startPoint y: 220, endPoint x: 473, endPoint y: 196, distance: 35.2
click at [499, 218] on label "Visual Art" at bounding box center [551, 210] width 469 height 18
click at [476, 189] on span "Education Program Type *" at bounding box center [547, 180] width 460 height 18
drag, startPoint x: 313, startPoint y: 193, endPoint x: 493, endPoint y: 189, distance: 179.4
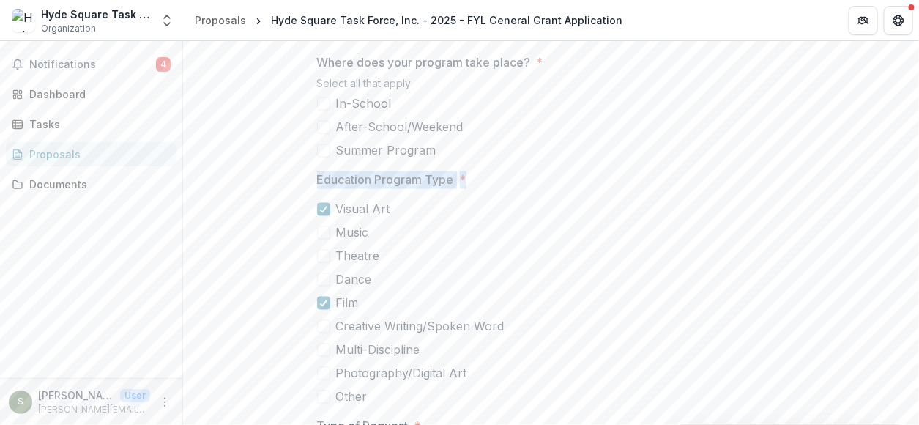
copy span "Education Program Type *"
drag, startPoint x: 363, startPoint y: 225, endPoint x: 354, endPoint y: 217, distance: 11.9
click at [362, 218] on span "Visual Art" at bounding box center [363, 210] width 54 height 18
drag, startPoint x: 354, startPoint y: 217, endPoint x: 354, endPoint y: 255, distance: 38.1
click at [354, 255] on div "Visual Art Music Theatre Dance Film Creative Writing/Spoken Word Multi-Discipli…" at bounding box center [551, 303] width 469 height 205
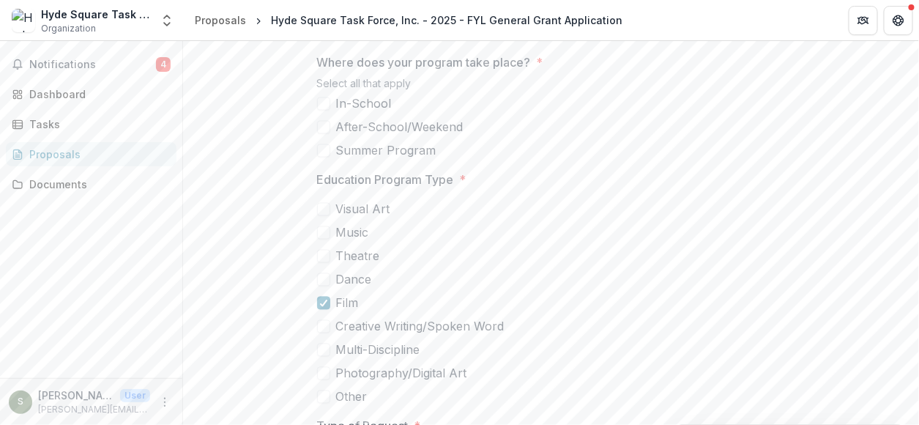
click at [354, 233] on div "Visual Art Music Theatre Dance Film Creative Writing/Spoken Word Multi-Discipli…" at bounding box center [551, 303] width 469 height 205
drag, startPoint x: 354, startPoint y: 217, endPoint x: 340, endPoint y: 220, distance: 14.8
click at [340, 218] on span "Visual Art" at bounding box center [363, 210] width 54 height 18
drag, startPoint x: 332, startPoint y: 219, endPoint x: 359, endPoint y: 302, distance: 87.5
click at [359, 301] on div "Visual Art Music Theatre Dance Film Creative Writing/Spoken Word Multi-Discipli…" at bounding box center [551, 303] width 469 height 205
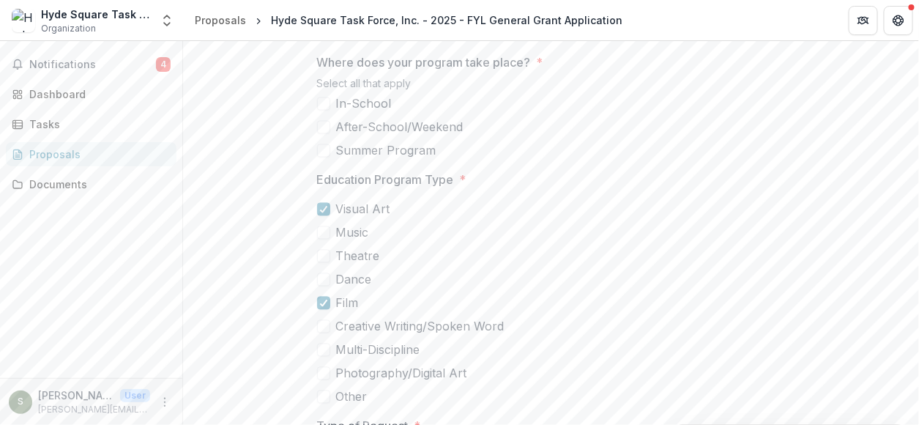
click at [362, 312] on label "Film" at bounding box center [551, 303] width 469 height 18
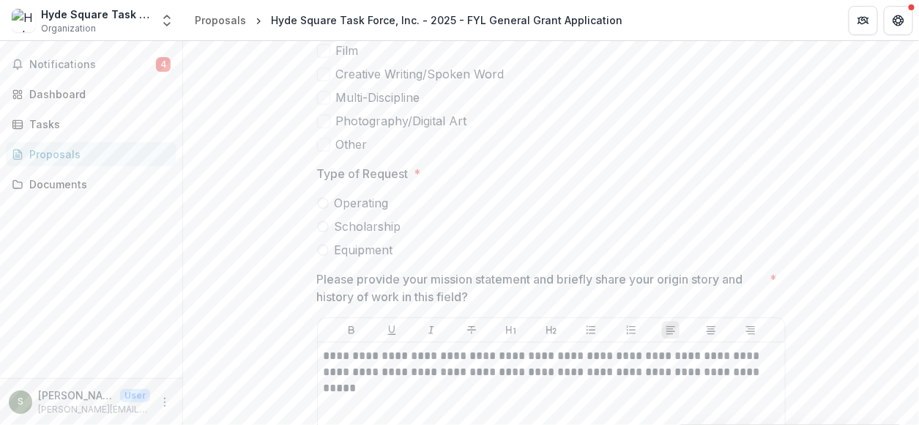
scroll to position [2636, 0]
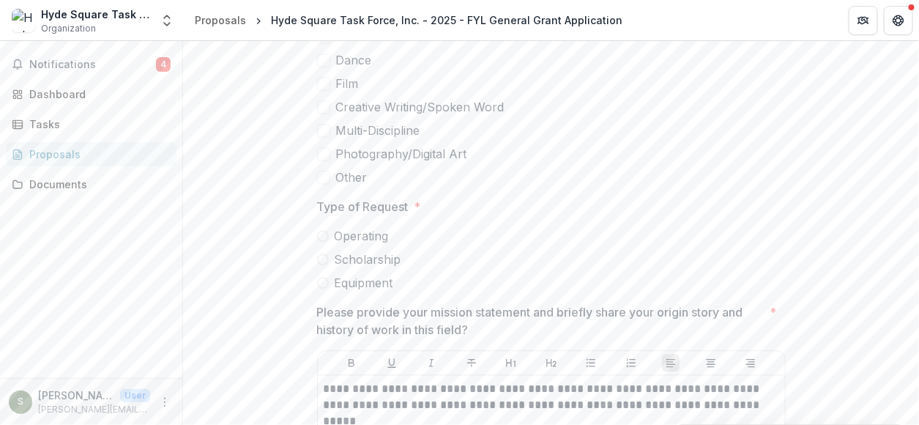
drag, startPoint x: 429, startPoint y: 196, endPoint x: 370, endPoint y: 128, distance: 90.3
click at [354, 119] on div "Visual Art Music Theatre Dance Film Creative Writing/Spoken Word Multi-Discipli…" at bounding box center [551, 83] width 469 height 205
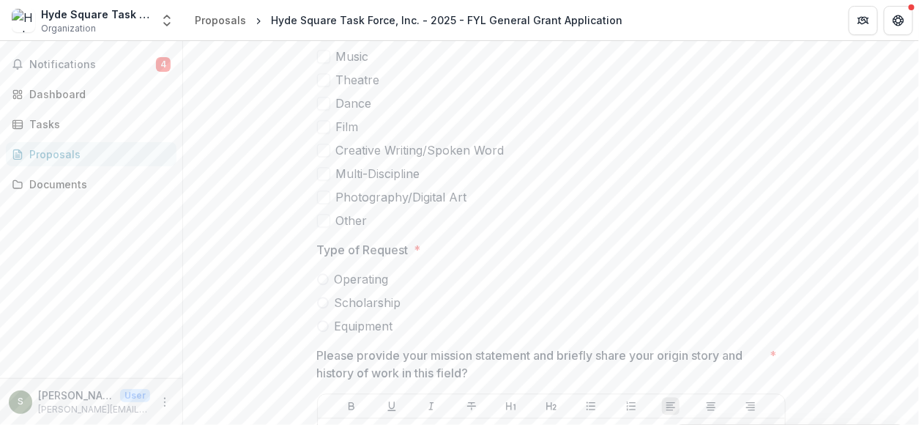
scroll to position [2563, 0]
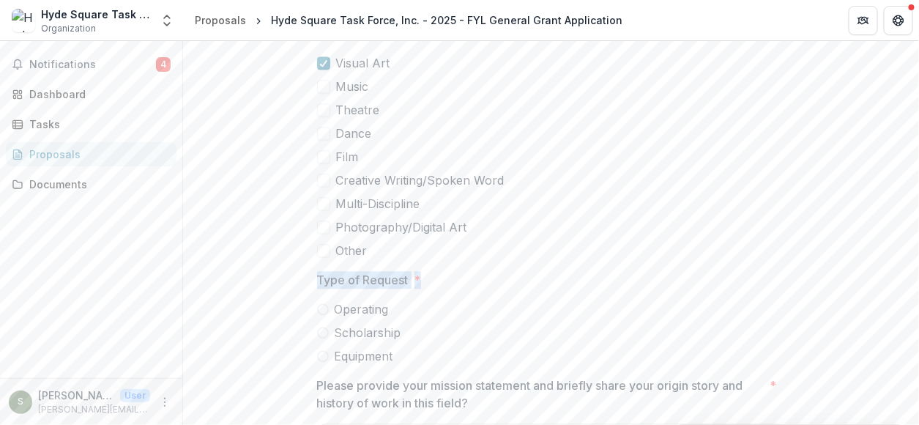
drag, startPoint x: 440, startPoint y: 290, endPoint x: 310, endPoint y: 291, distance: 129.6
copy span "Type of Request *"
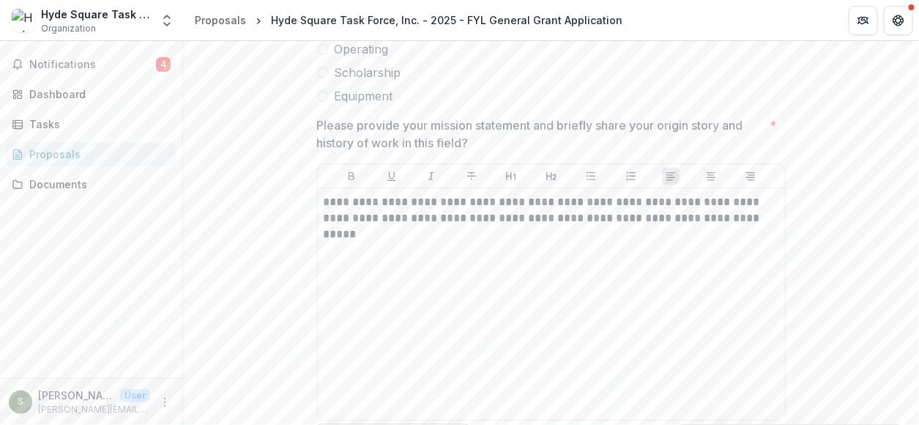
scroll to position [2856, 0]
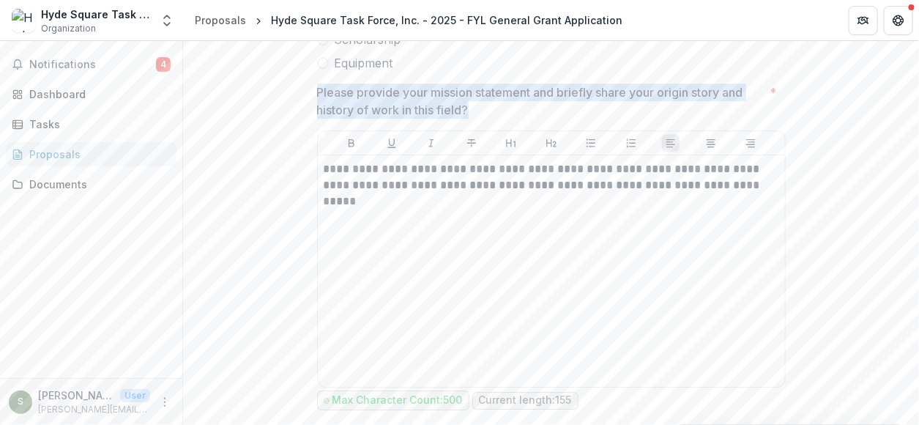
drag, startPoint x: 484, startPoint y: 124, endPoint x: 303, endPoint y: 103, distance: 182.0
click at [305, 103] on div "**********" at bounding box center [551, 282] width 492 height 5739
copy p "Please provide your mission statement and briefly share your origin story and h…"
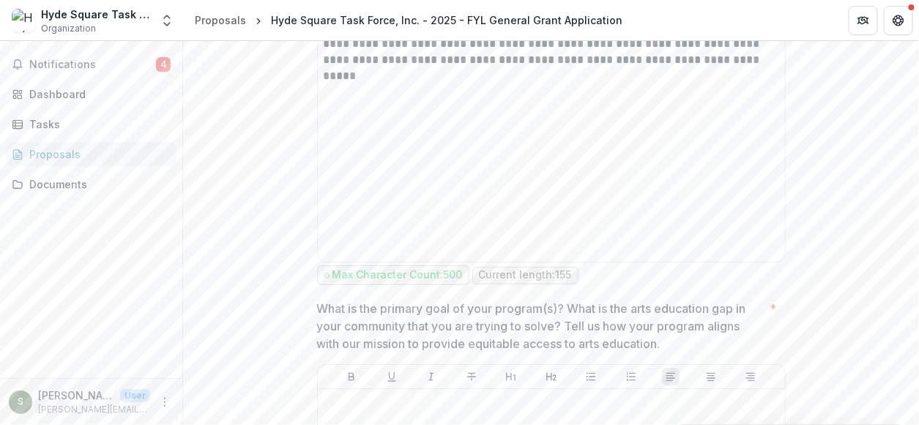
scroll to position [3002, 0]
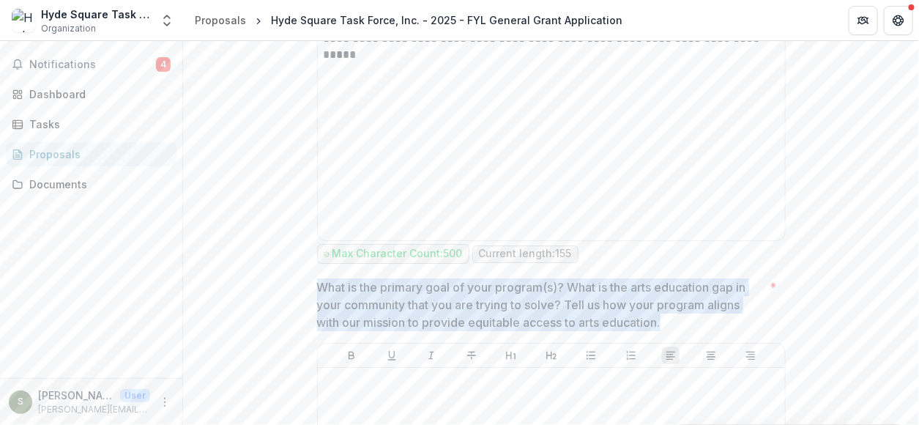
drag, startPoint x: 316, startPoint y: 294, endPoint x: 693, endPoint y: 327, distance: 378.5
click at [693, 327] on p "What is the primary goal of your program(s)? What is the arts education gap in …" at bounding box center [540, 304] width 447 height 53
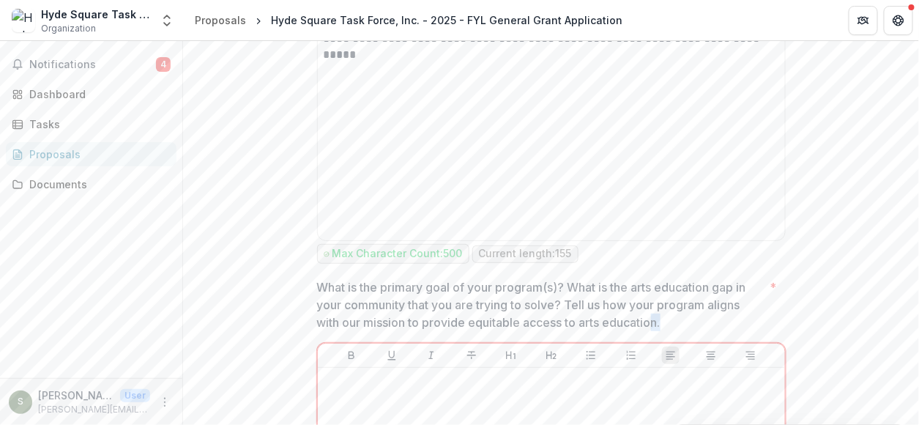
drag, startPoint x: 683, startPoint y: 325, endPoint x: 651, endPoint y: 332, distance: 33.0
click at [651, 331] on p "What is the primary goal of your program(s)? What is the arts education gap in …" at bounding box center [540, 304] width 447 height 53
click at [312, 306] on div "**********" at bounding box center [551, 144] width 492 height 5754
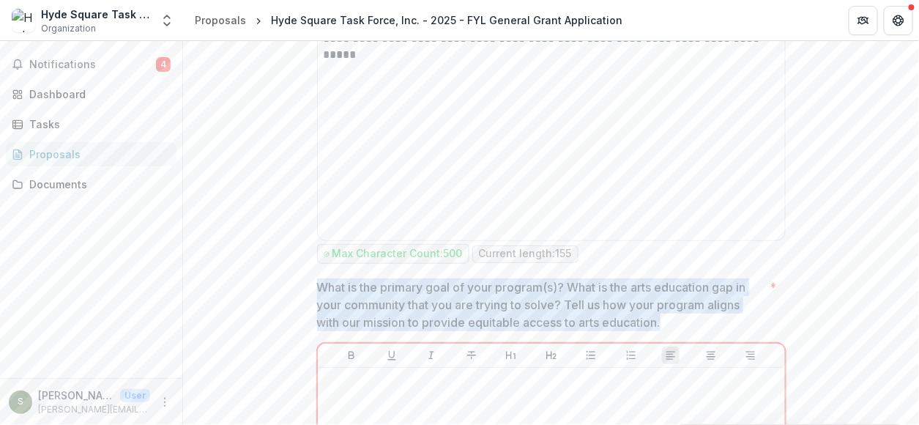
drag, startPoint x: 313, startPoint y: 298, endPoint x: 699, endPoint y: 335, distance: 387.6
click at [699, 335] on div "**********" at bounding box center [551, 144] width 492 height 5754
copy p "What is the primary goal of your program(s)? What is the arts education gap in …"
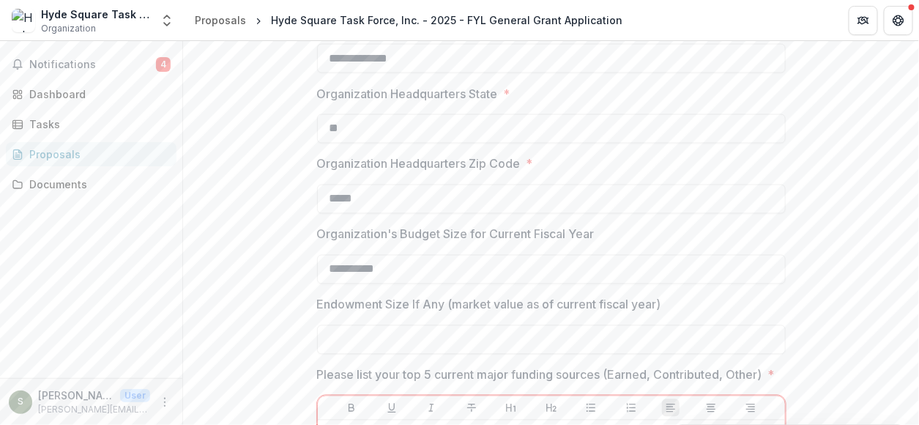
scroll to position [732, 0]
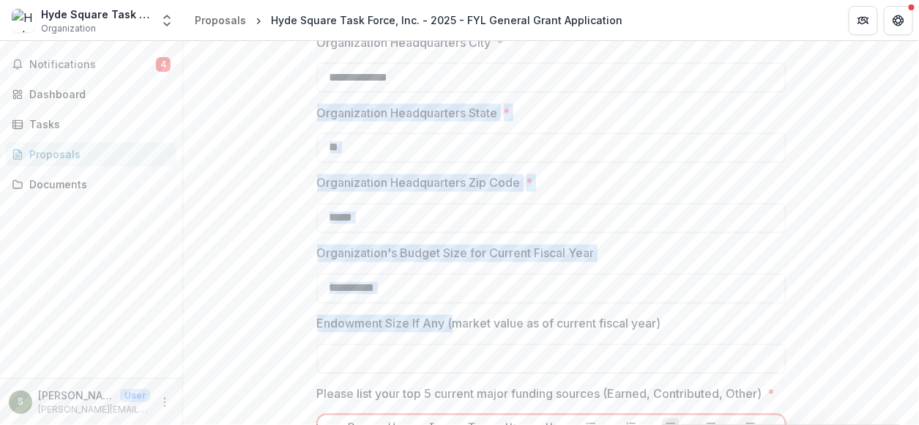
drag, startPoint x: 297, startPoint y: 106, endPoint x: 374, endPoint y: 242, distance: 155.8
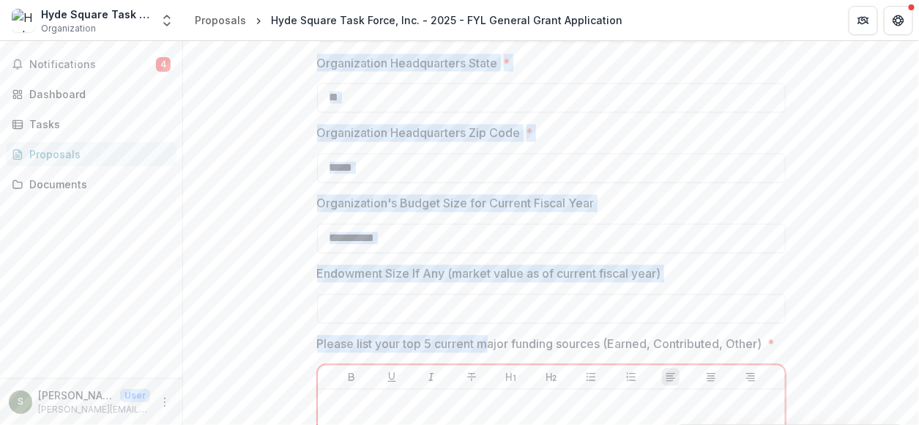
scroll to position [805, 0]
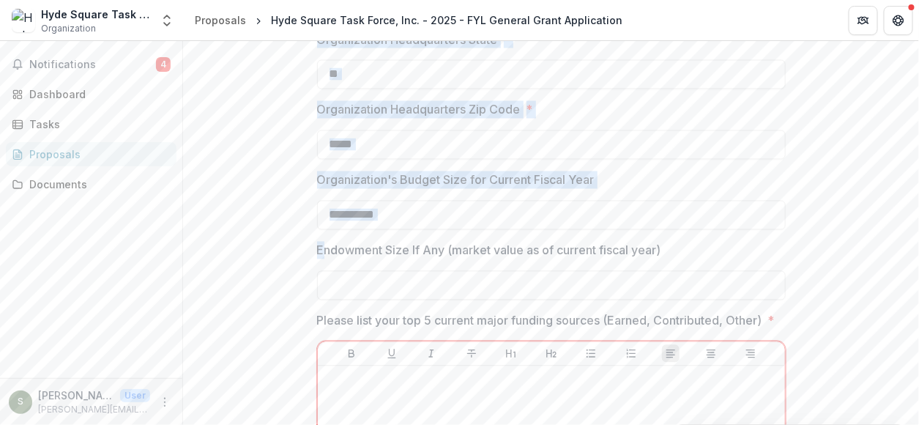
drag, startPoint x: 414, startPoint y: 225, endPoint x: 321, endPoint y: 251, distance: 97.4
copy div "**********"
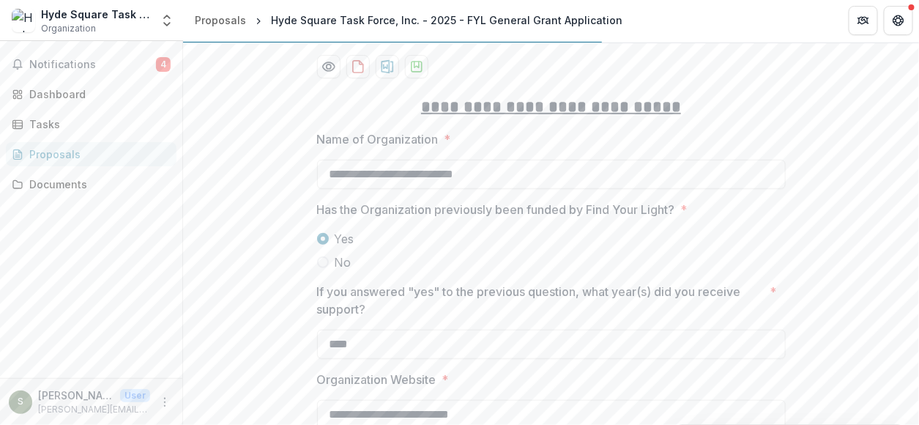
scroll to position [146, 0]
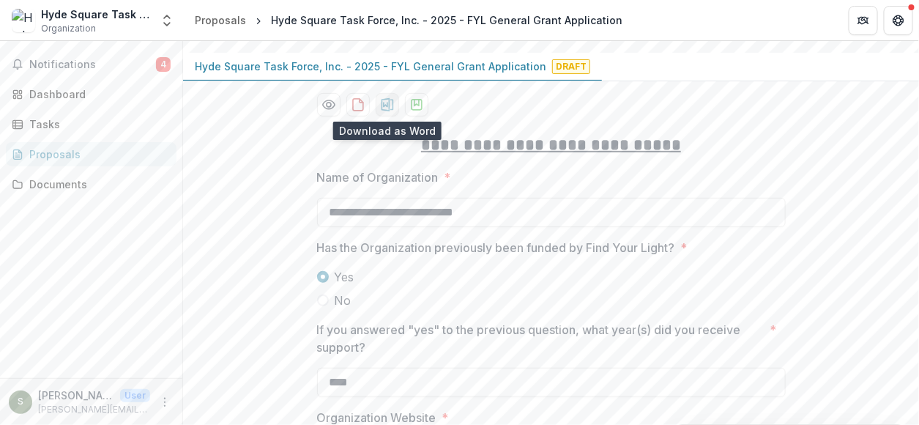
click at [384, 111] on icon "download-proposal" at bounding box center [387, 104] width 15 height 15
drag, startPoint x: 861, startPoint y: 257, endPoint x: 840, endPoint y: 258, distance: 21.3
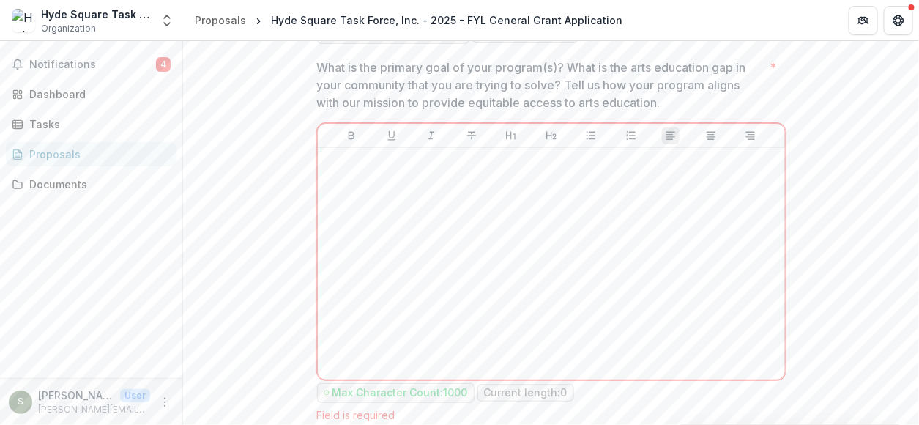
scroll to position [3295, 0]
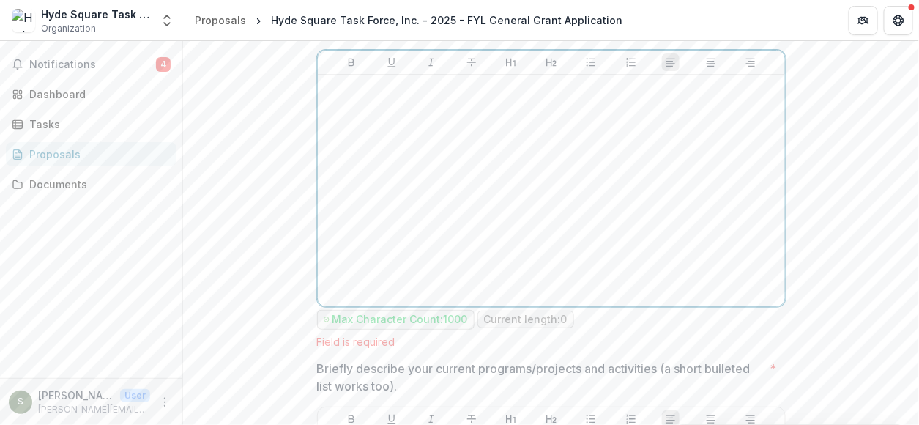
click at [405, 183] on div at bounding box center [551, 191] width 455 height 220
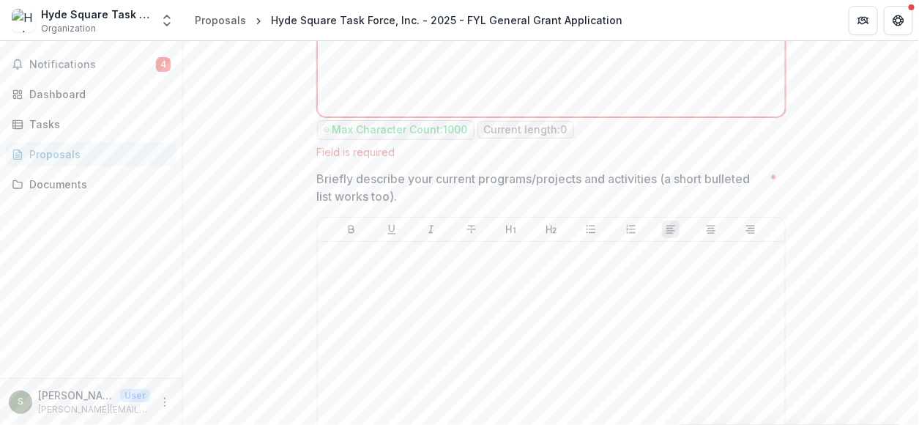
scroll to position [3515, 0]
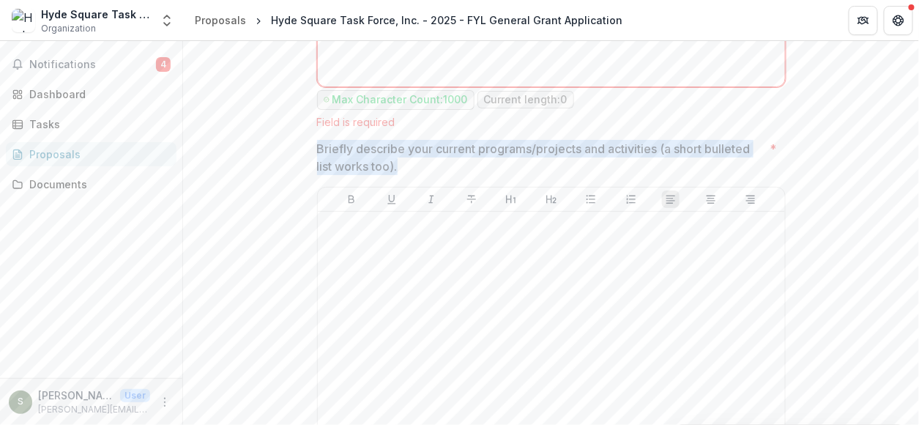
drag, startPoint x: 415, startPoint y: 175, endPoint x: 312, endPoint y: 160, distance: 104.4
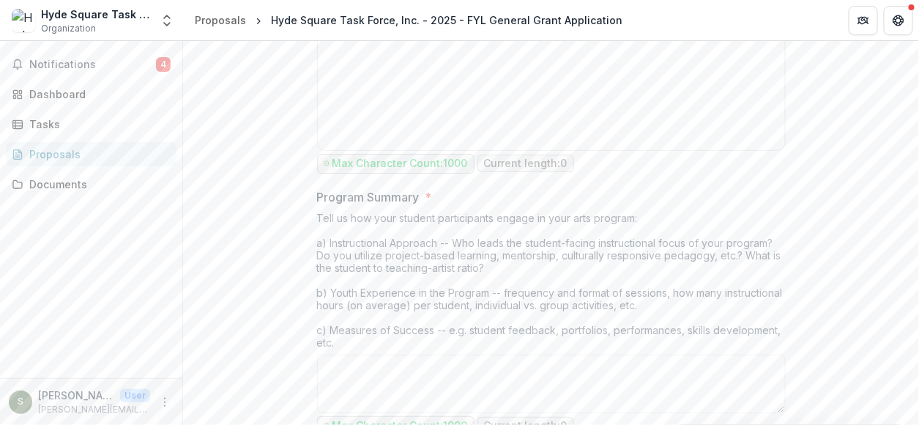
scroll to position [3881, 0]
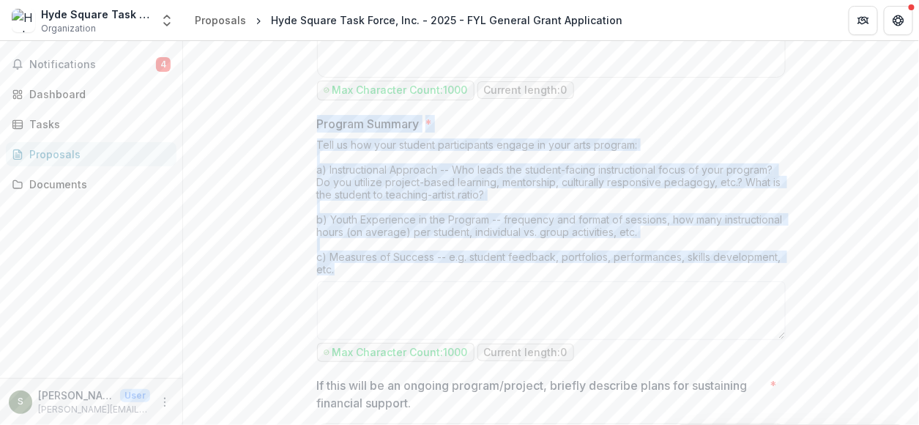
drag, startPoint x: 302, startPoint y: 127, endPoint x: 497, endPoint y: 273, distance: 243.2
drag, startPoint x: 388, startPoint y: 234, endPoint x: 236, endPoint y: 256, distance: 154.0
click at [388, 234] on div "Tell us how your student participants engage in your arts program: a) Instructi…" at bounding box center [551, 209] width 469 height 143
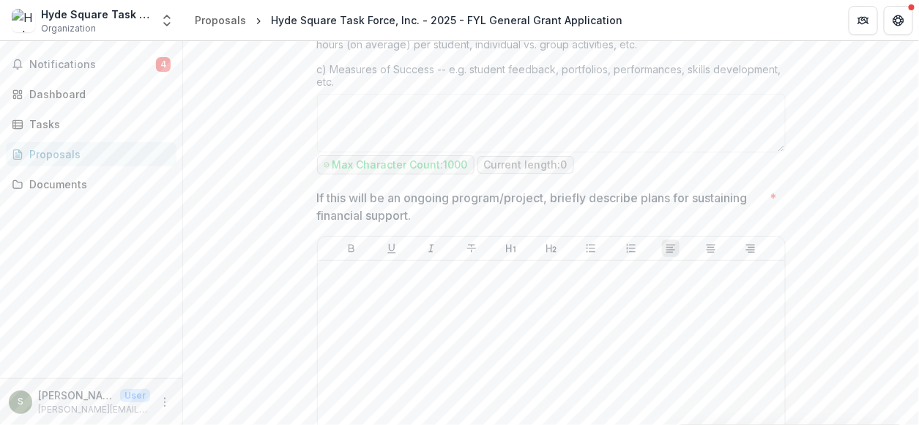
scroll to position [4100, 0]
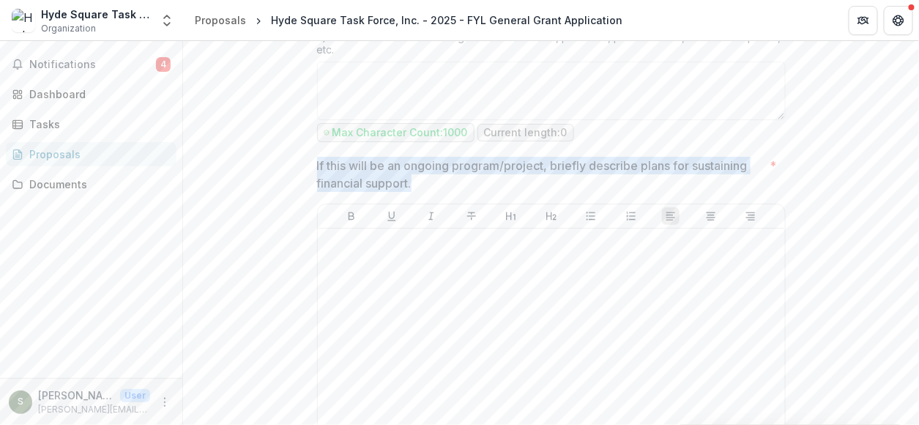
drag, startPoint x: 304, startPoint y: 179, endPoint x: 414, endPoint y: 199, distance: 112.3
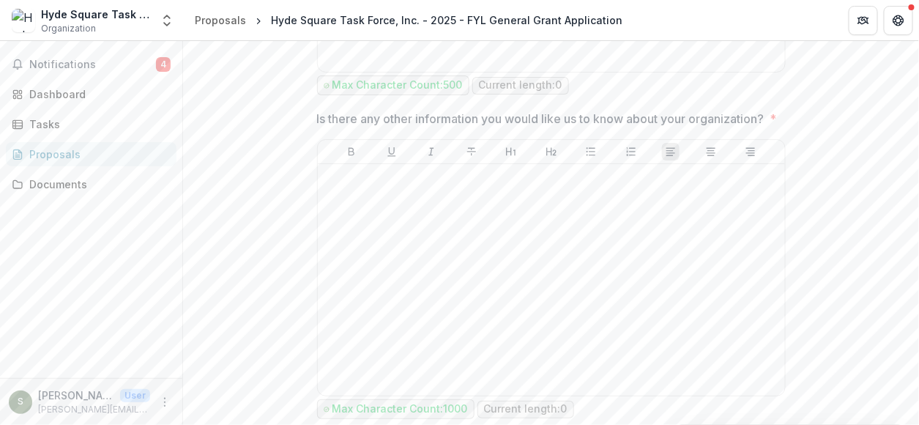
scroll to position [4466, 0]
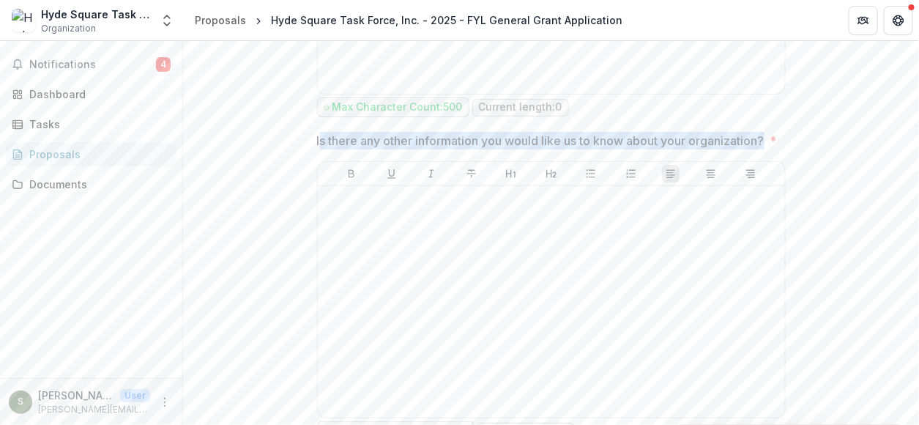
drag, startPoint x: 406, startPoint y: 166, endPoint x: 316, endPoint y: 153, distance: 90.3
click at [317, 149] on p "Is there any other information you would like us to know about your organizatio…" at bounding box center [540, 141] width 447 height 18
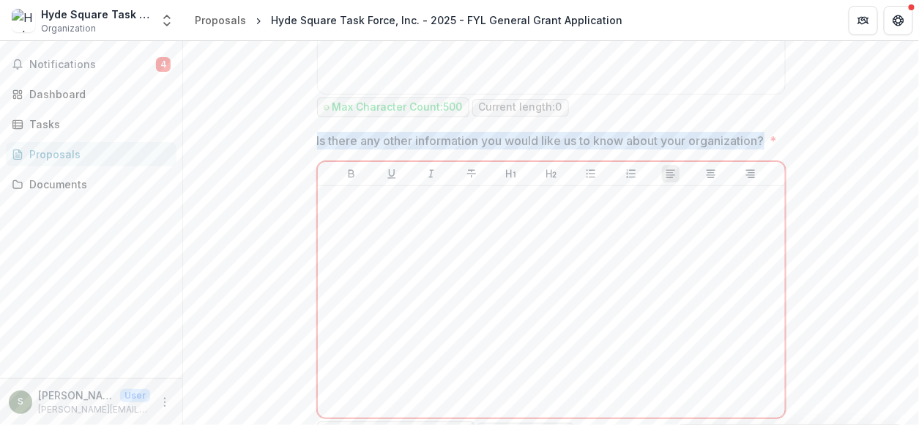
drag, startPoint x: 411, startPoint y: 161, endPoint x: 313, endPoint y: 149, distance: 98.9
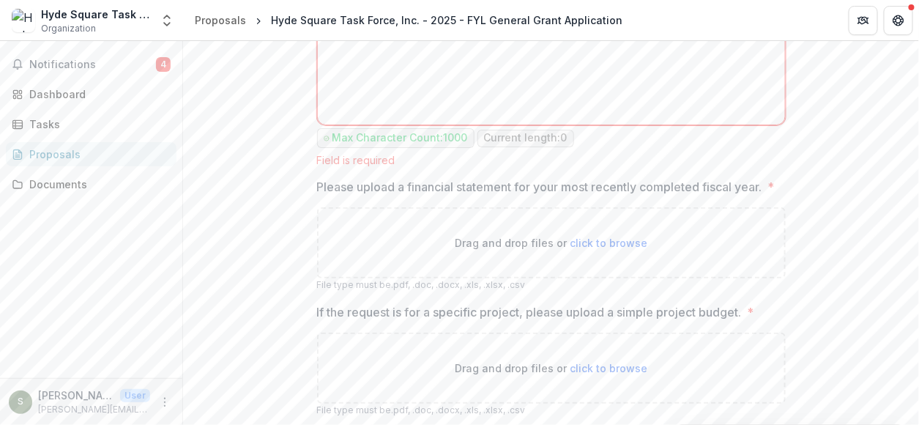
scroll to position [4833, 0]
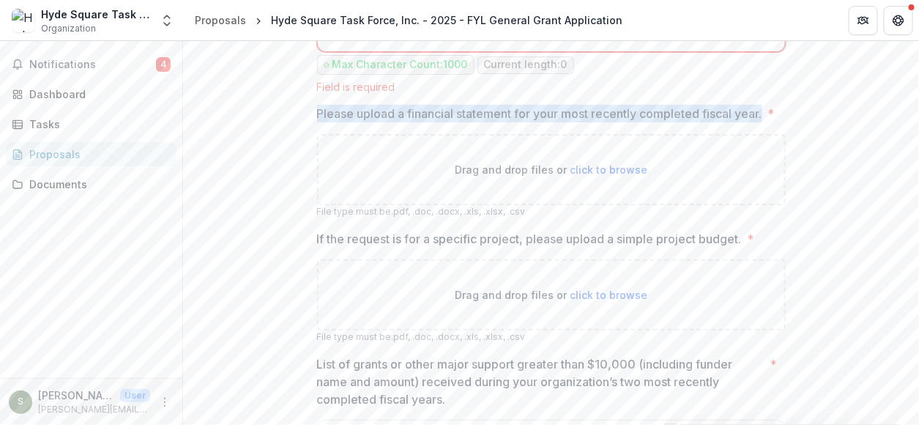
drag, startPoint x: 359, startPoint y: 156, endPoint x: 309, endPoint y: 135, distance: 54.1
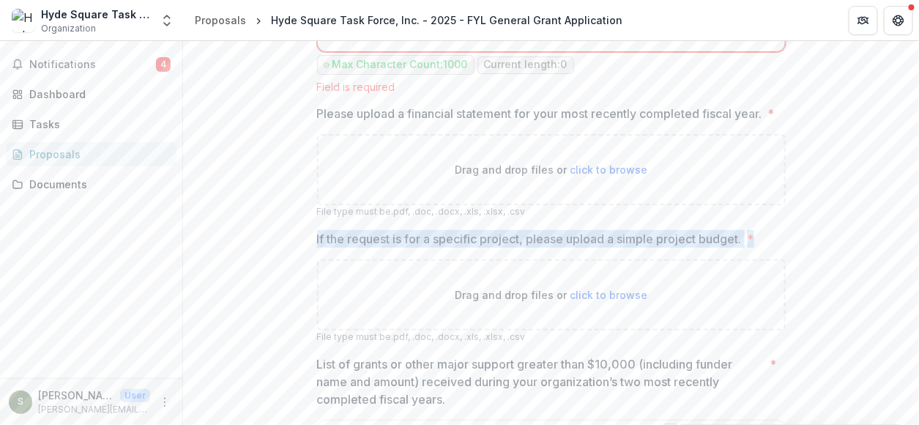
drag, startPoint x: 304, startPoint y: 275, endPoint x: 775, endPoint y: 275, distance: 471.5
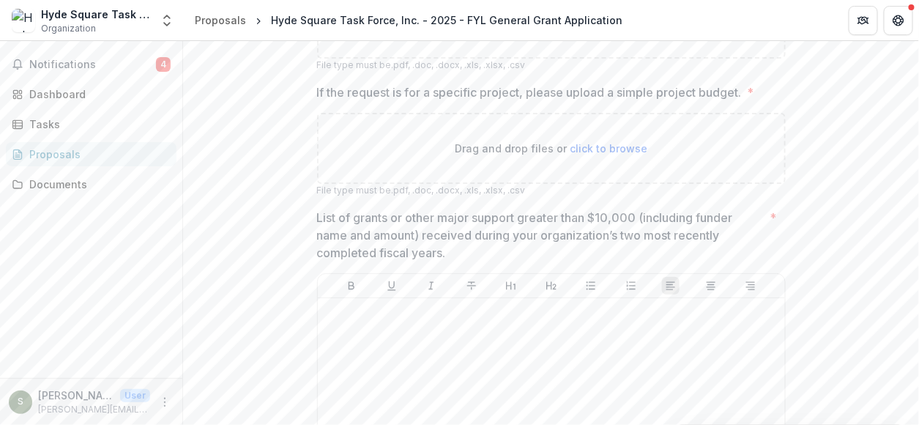
scroll to position [5052, 0]
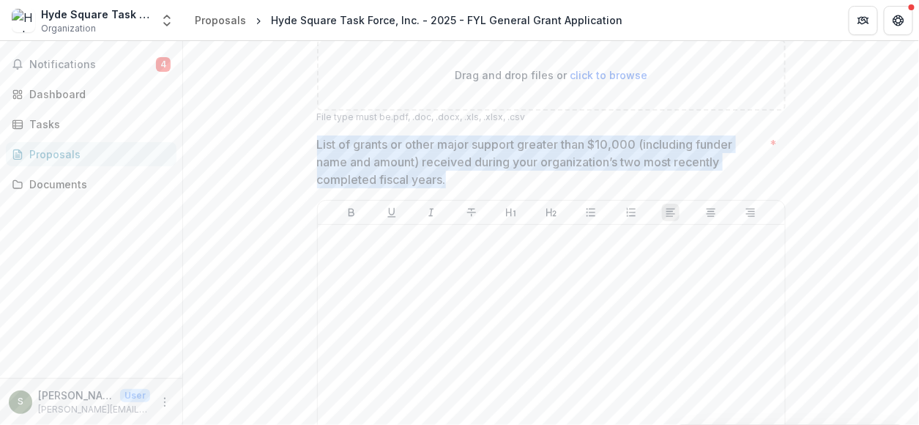
drag, startPoint x: 305, startPoint y: 178, endPoint x: 463, endPoint y: 223, distance: 163.8
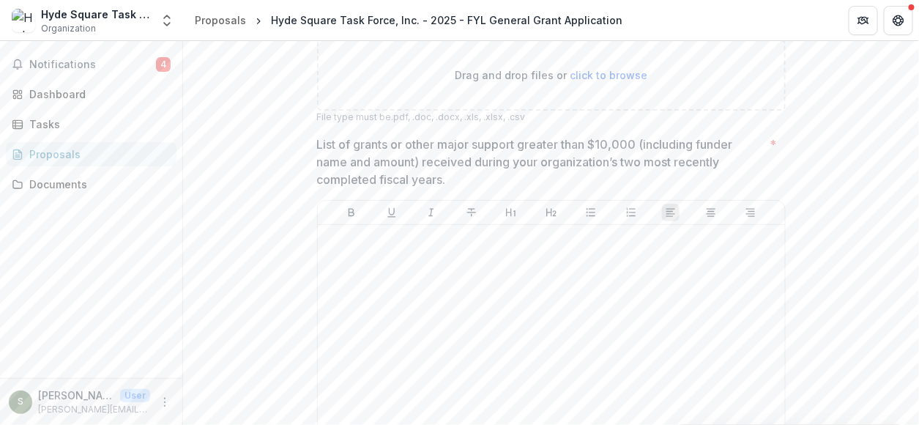
drag, startPoint x: 382, startPoint y: 193, endPoint x: 648, endPoint y: 195, distance: 265.8
click at [776, 195] on div "List of grants or other major support greater than $10,000 (including funder na…" at bounding box center [551, 308] width 469 height 347
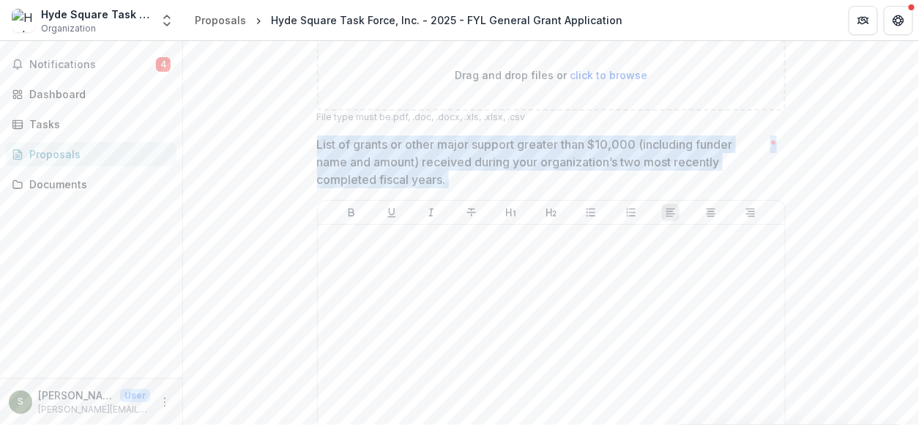
drag, startPoint x: 306, startPoint y: 186, endPoint x: 801, endPoint y: 211, distance: 495.6
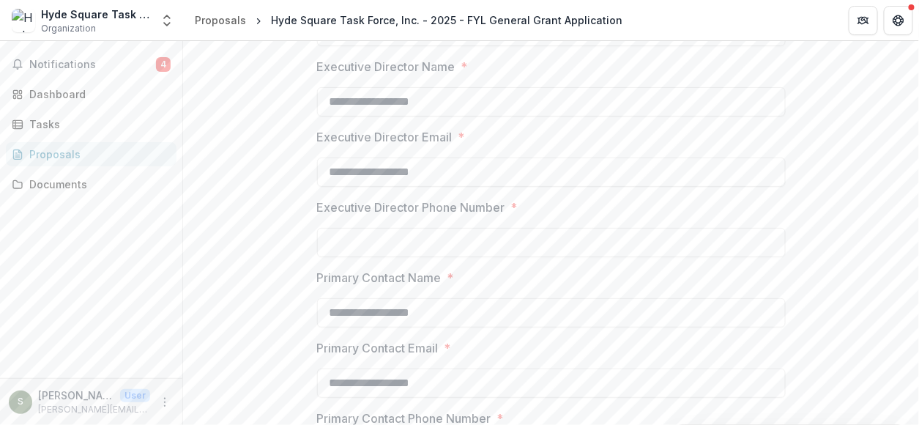
scroll to position [5486, 0]
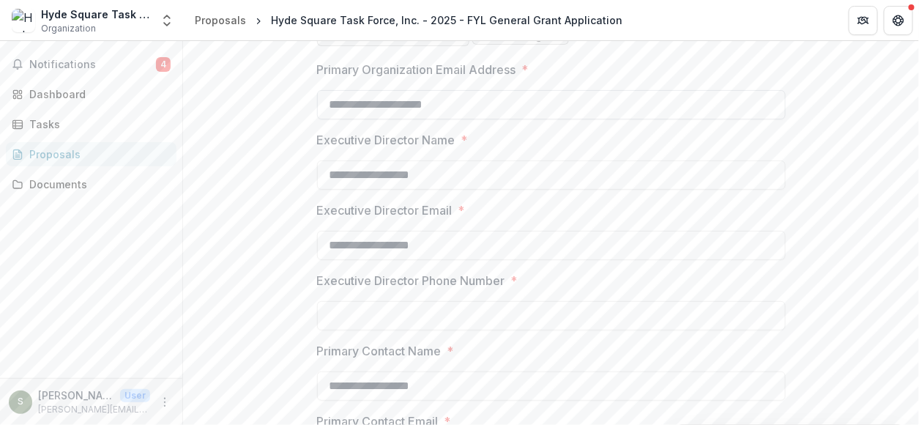
click at [422, 119] on input "**********" at bounding box center [551, 104] width 469 height 29
click at [442, 160] on div at bounding box center [551, 157] width 469 height 6
click at [433, 190] on input "**********" at bounding box center [551, 174] width 469 height 29
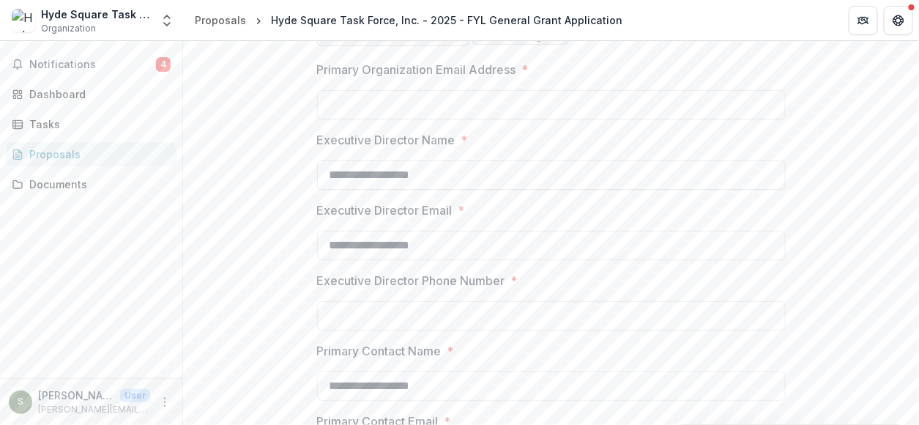
click at [433, 190] on input "**********" at bounding box center [551, 174] width 469 height 29
type input "**********"
drag, startPoint x: 346, startPoint y: 291, endPoint x: 321, endPoint y: 291, distance: 24.9
click at [321, 260] on input "**********" at bounding box center [551, 245] width 469 height 29
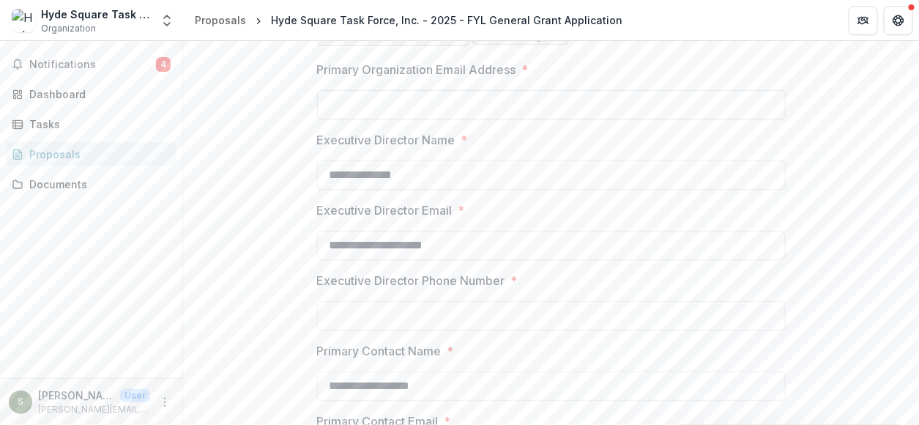
type input "**********"
click at [403, 119] on input "Primary Organization Email Address *" at bounding box center [551, 104] width 469 height 29
type input "**********"
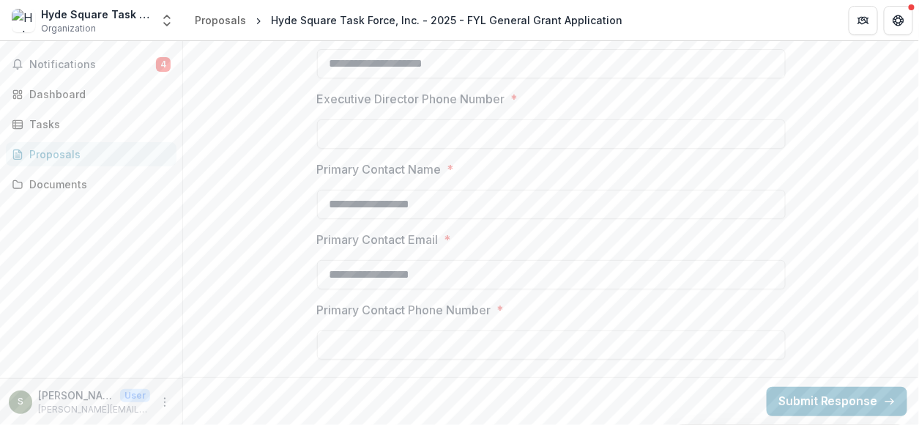
scroll to position [5705, 0]
click at [410, 208] on input "**********" at bounding box center [551, 204] width 469 height 29
type input "**********"
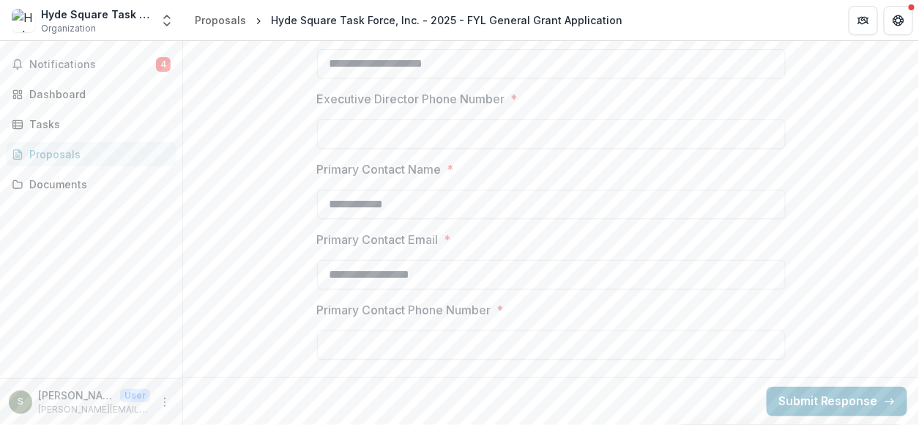
click at [354, 351] on input "Primary Contact Phone Number *" at bounding box center [551, 344] width 469 height 29
click at [370, 351] on input "*****" at bounding box center [551, 344] width 469 height 29
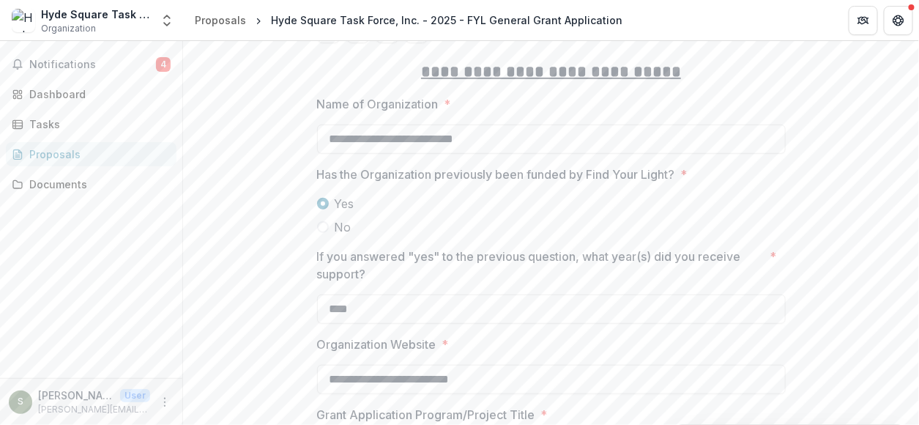
scroll to position [0, 0]
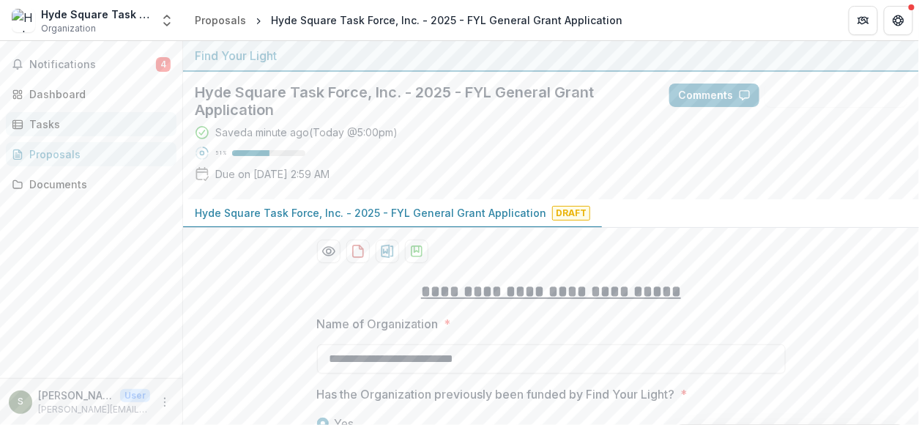
type input "**********"
click at [96, 123] on div "Tasks" at bounding box center [96, 123] width 135 height 15
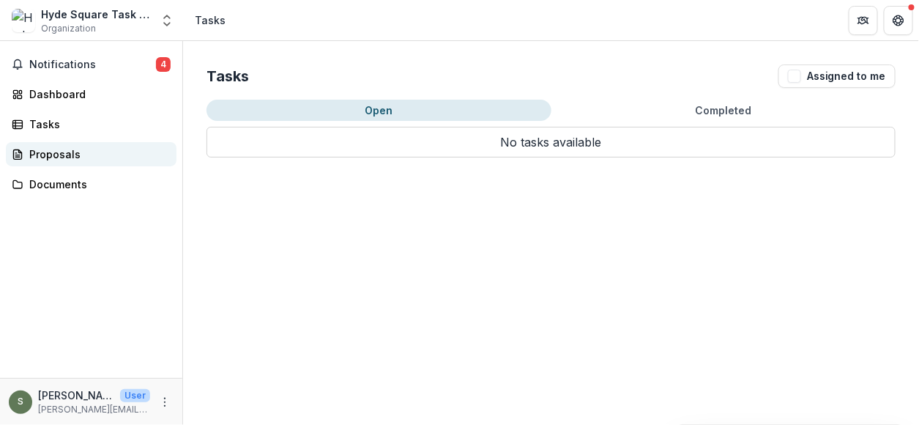
click at [57, 161] on link "Proposals" at bounding box center [91, 154] width 171 height 24
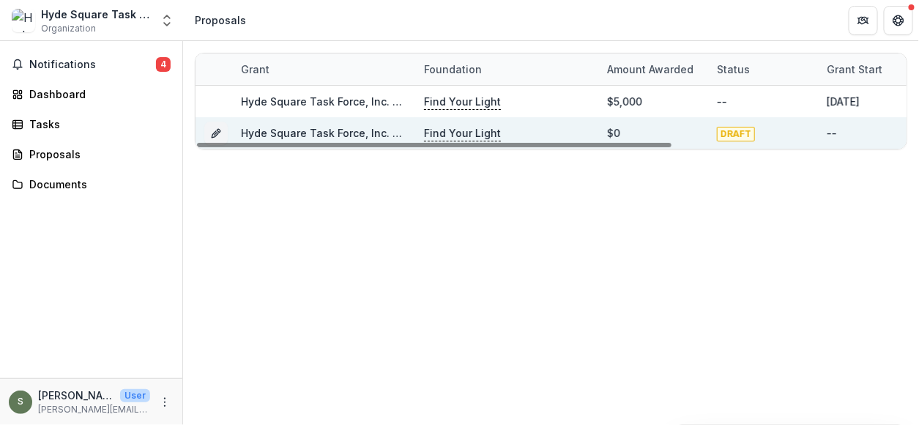
click at [357, 120] on div "Hyde Square Task Force, Inc. - 2025 - FYL General Grant Application" at bounding box center [323, 132] width 165 height 31
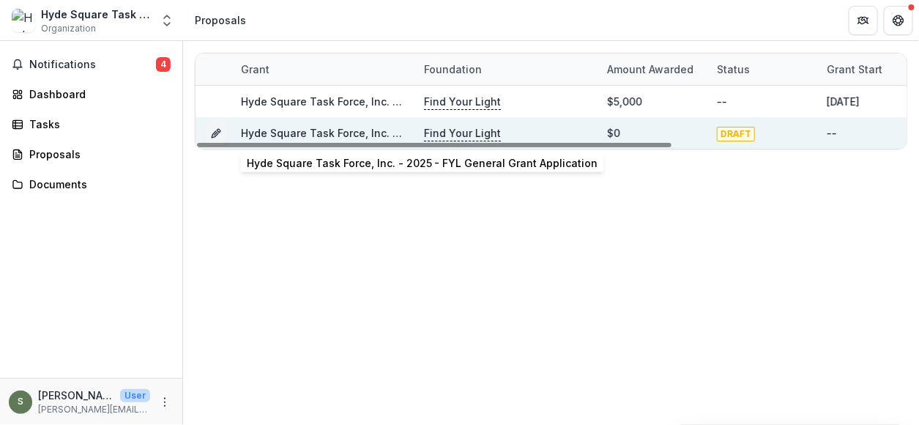
click at [365, 134] on link "Hyde Square Task Force, Inc. - 2025 - FYL General Grant Application" at bounding box center [416, 133] width 351 height 12
